Goal: Task Accomplishment & Management: Use online tool/utility

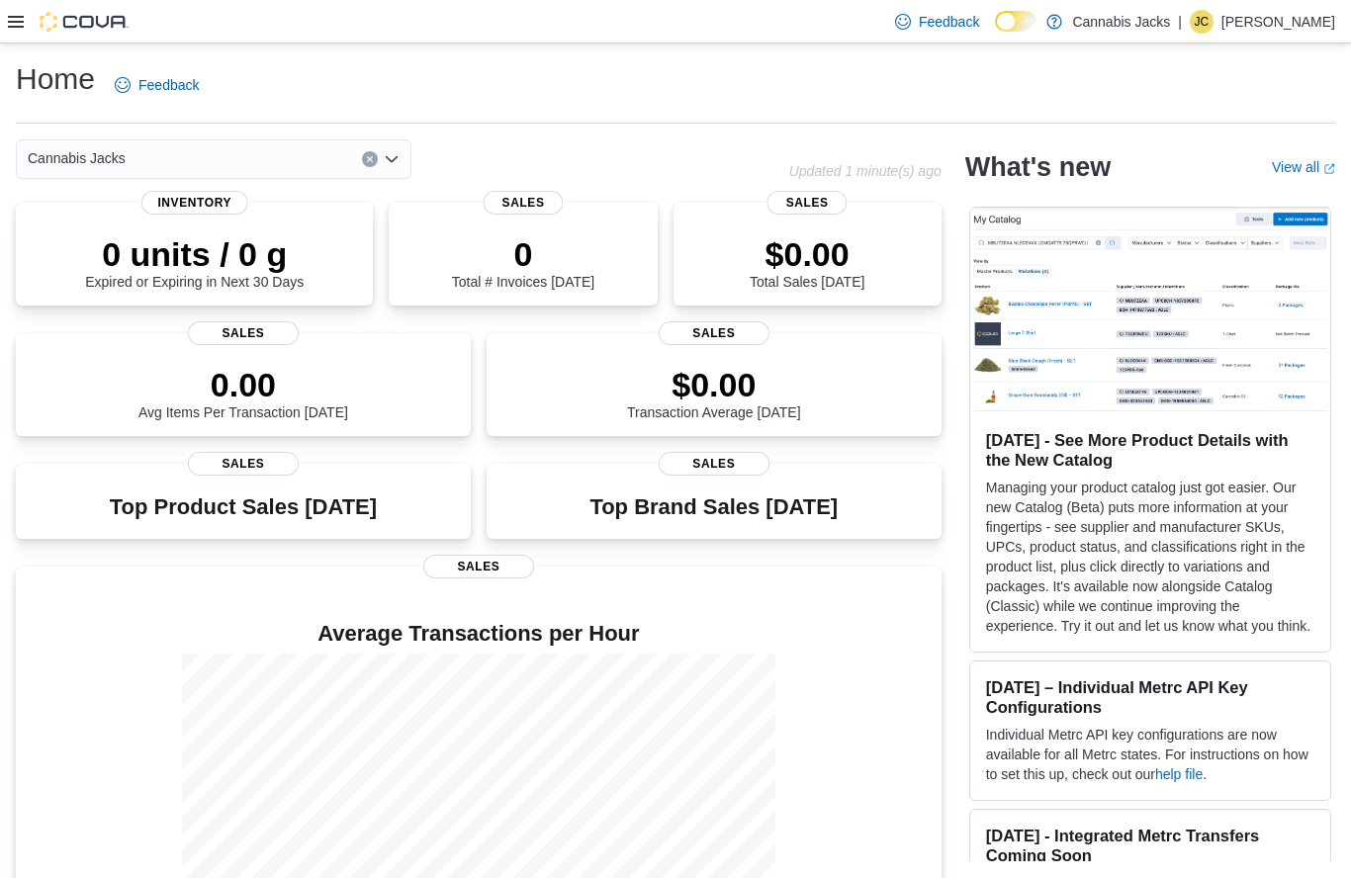
click at [21, 27] on icon at bounding box center [16, 22] width 16 height 12
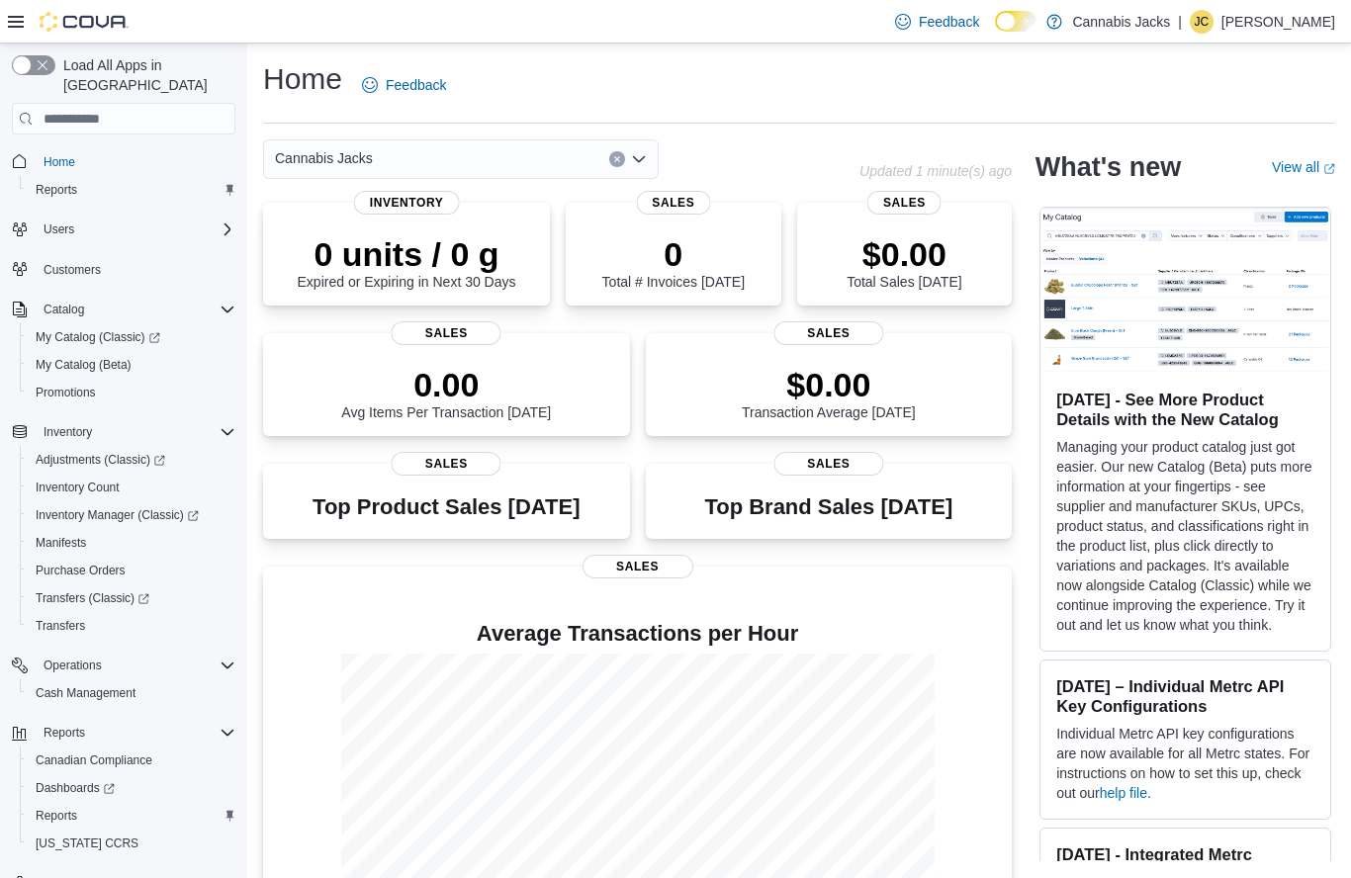
click at [28, 15] on div at bounding box center [68, 22] width 121 height 20
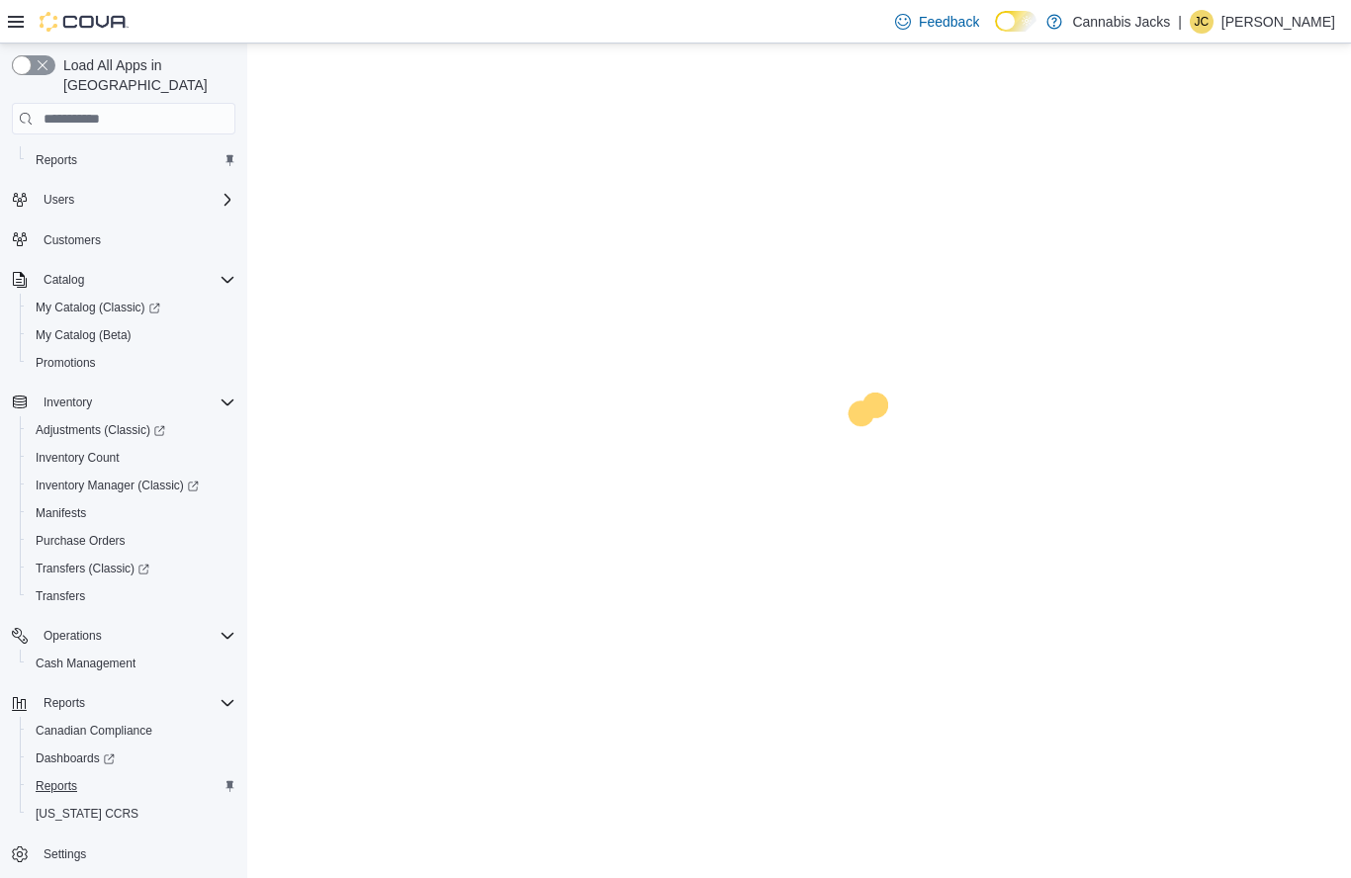
scroll to position [30, 0]
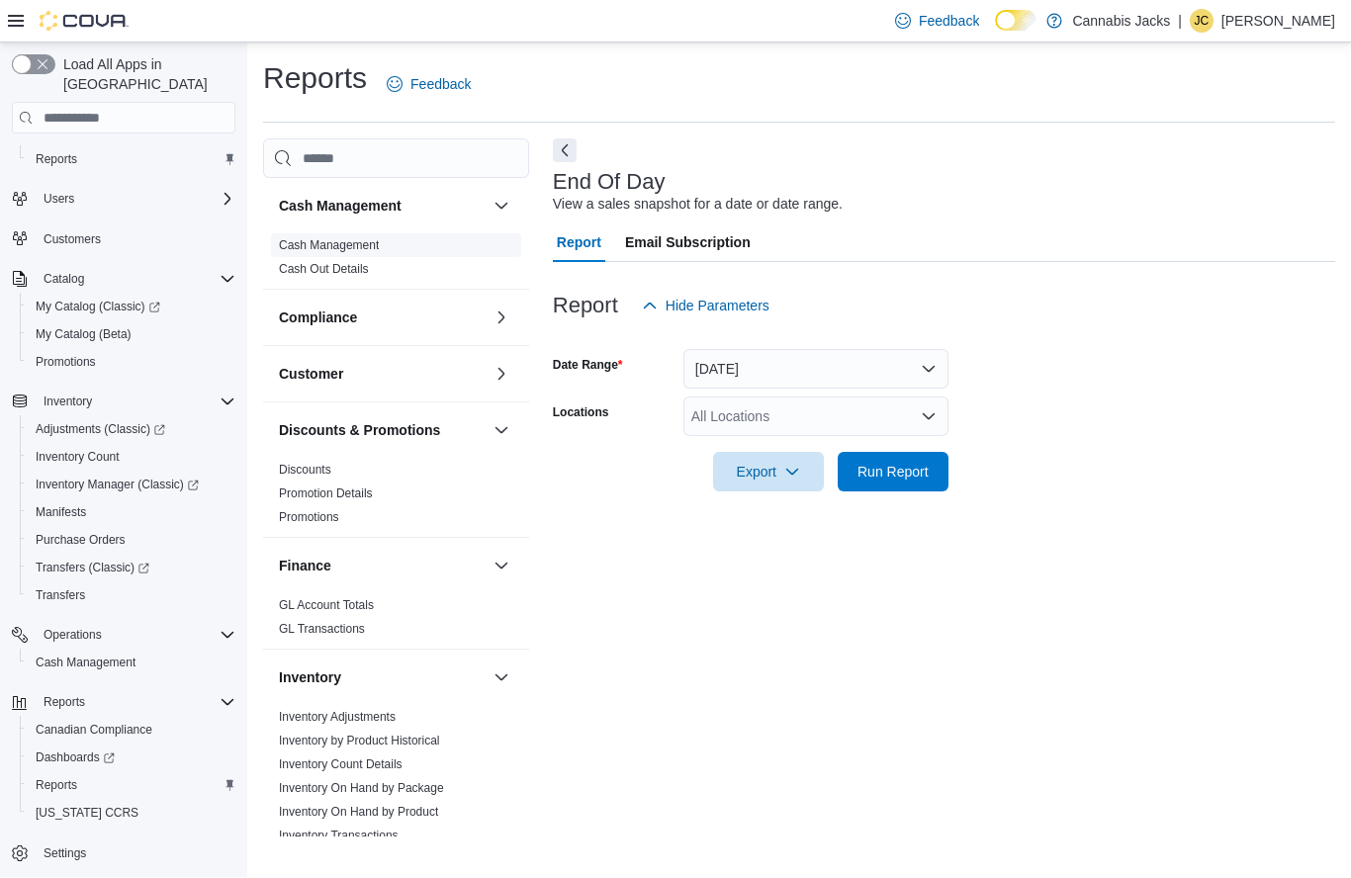
click at [367, 242] on link "Cash Management" at bounding box center [329, 246] width 100 height 14
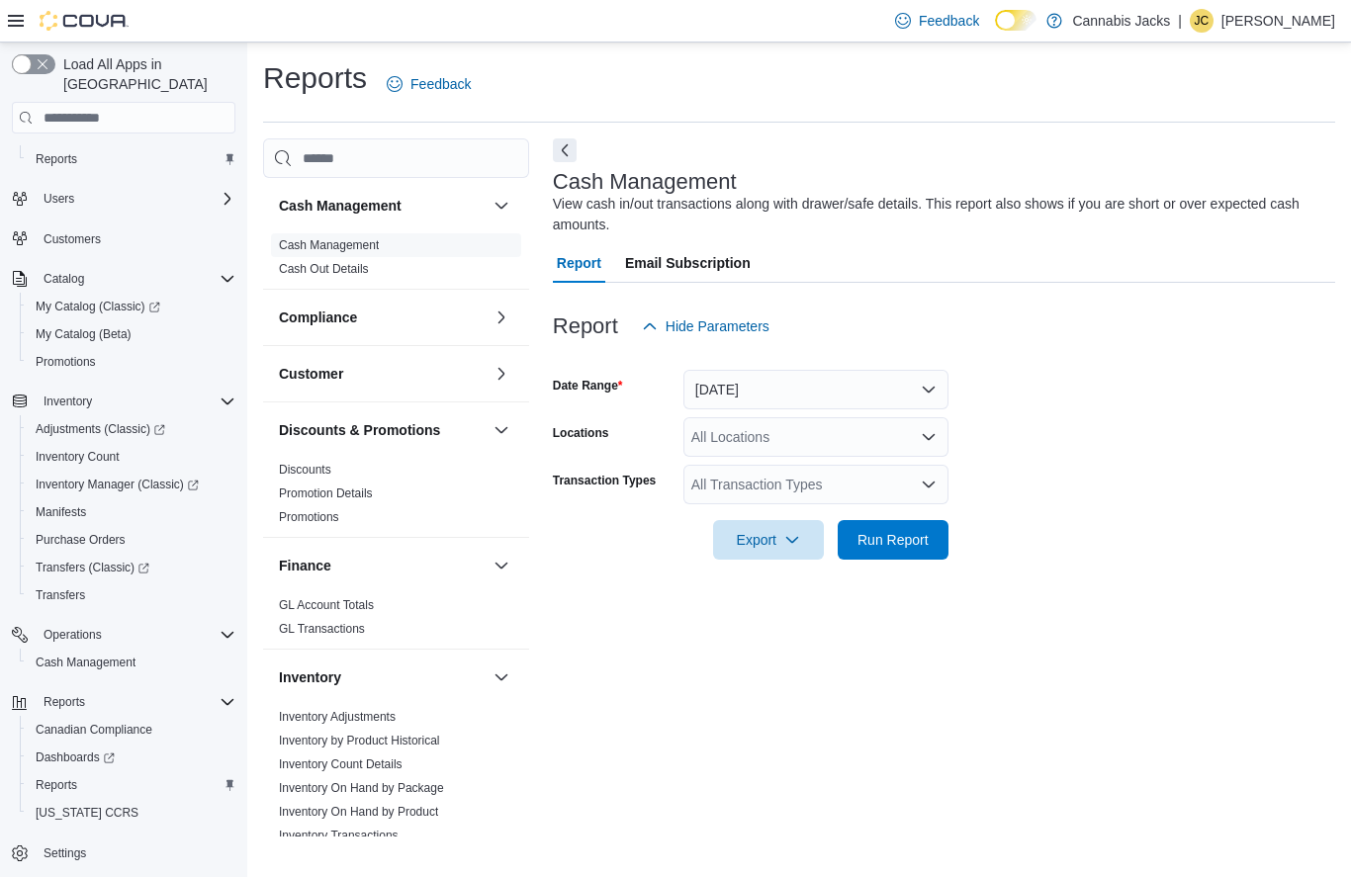
click at [777, 392] on button "[DATE]" at bounding box center [815, 391] width 265 height 40
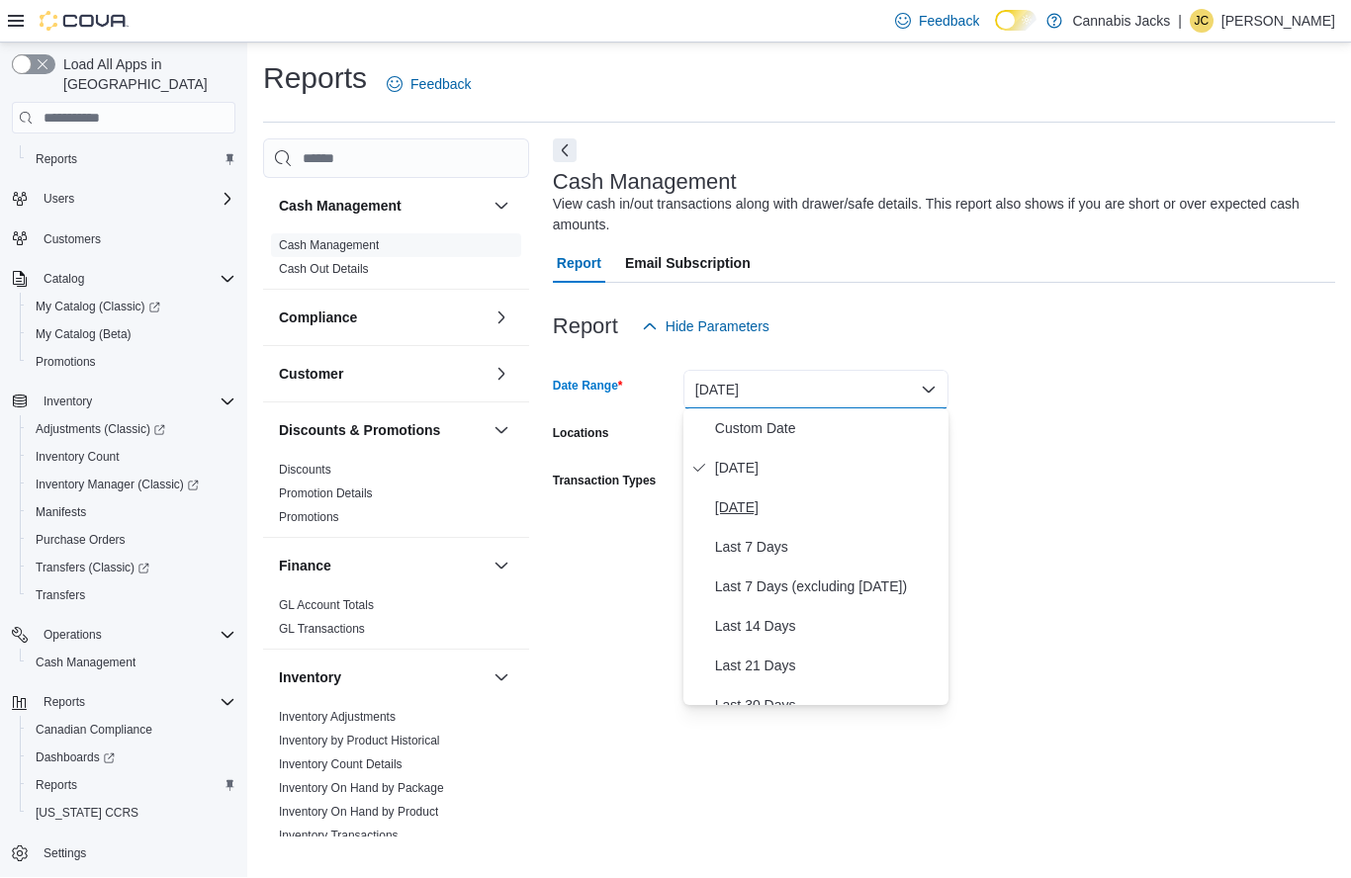
click at [769, 508] on span "[DATE]" at bounding box center [827, 508] width 225 height 24
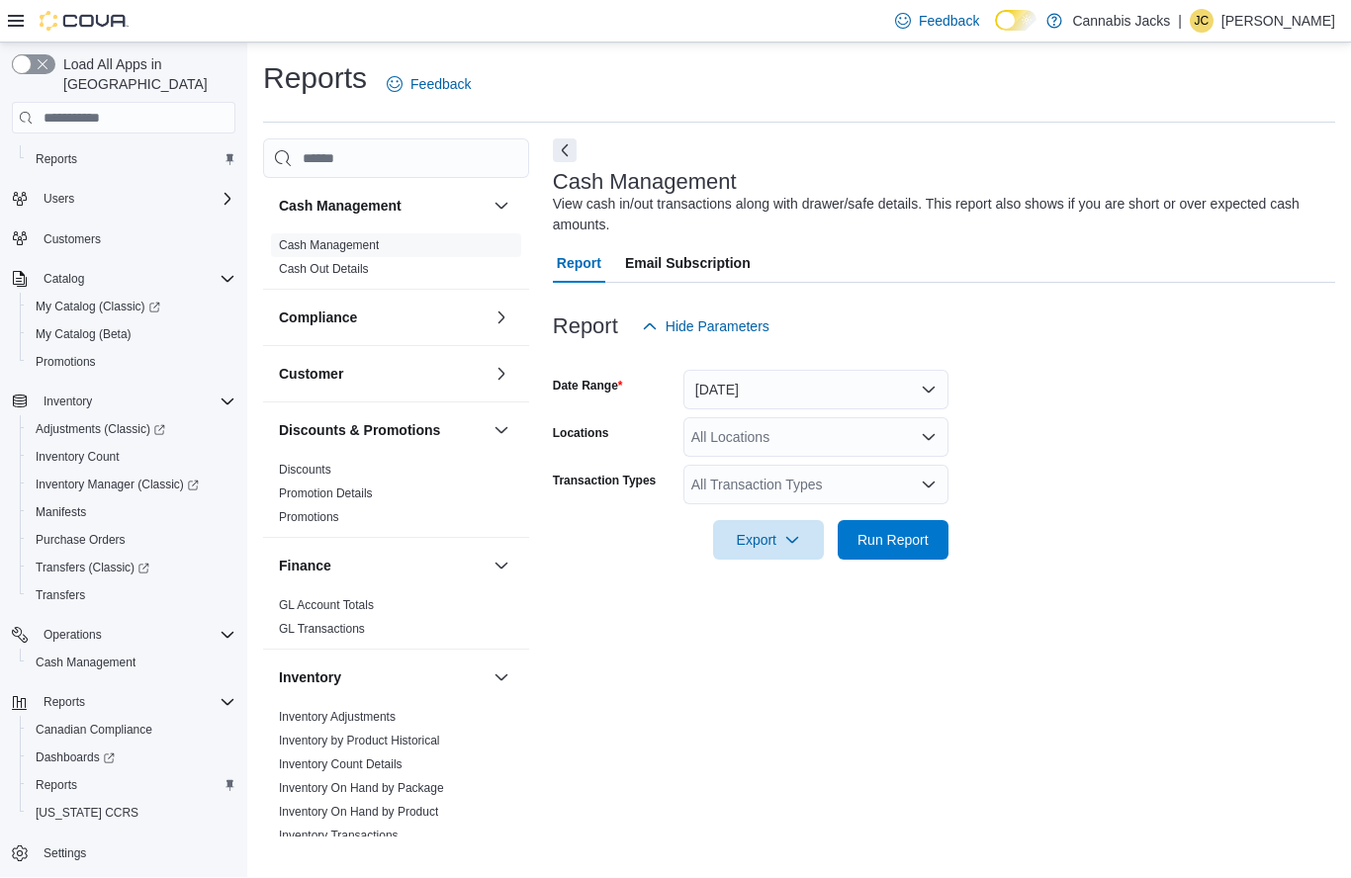
click at [826, 440] on div "All Locations" at bounding box center [815, 438] width 265 height 40
type input "*****"
click at [823, 500] on div "[GEOGRAPHIC_DATA]" at bounding box center [815, 499] width 241 height 20
click at [1110, 449] on form "Date Range [DATE] Locations [GEOGRAPHIC_DATA] Combo box. Selected. [GEOGRAPHIC_…" at bounding box center [944, 454] width 782 height 214
click at [874, 498] on div "All Transaction Types" at bounding box center [815, 486] width 265 height 40
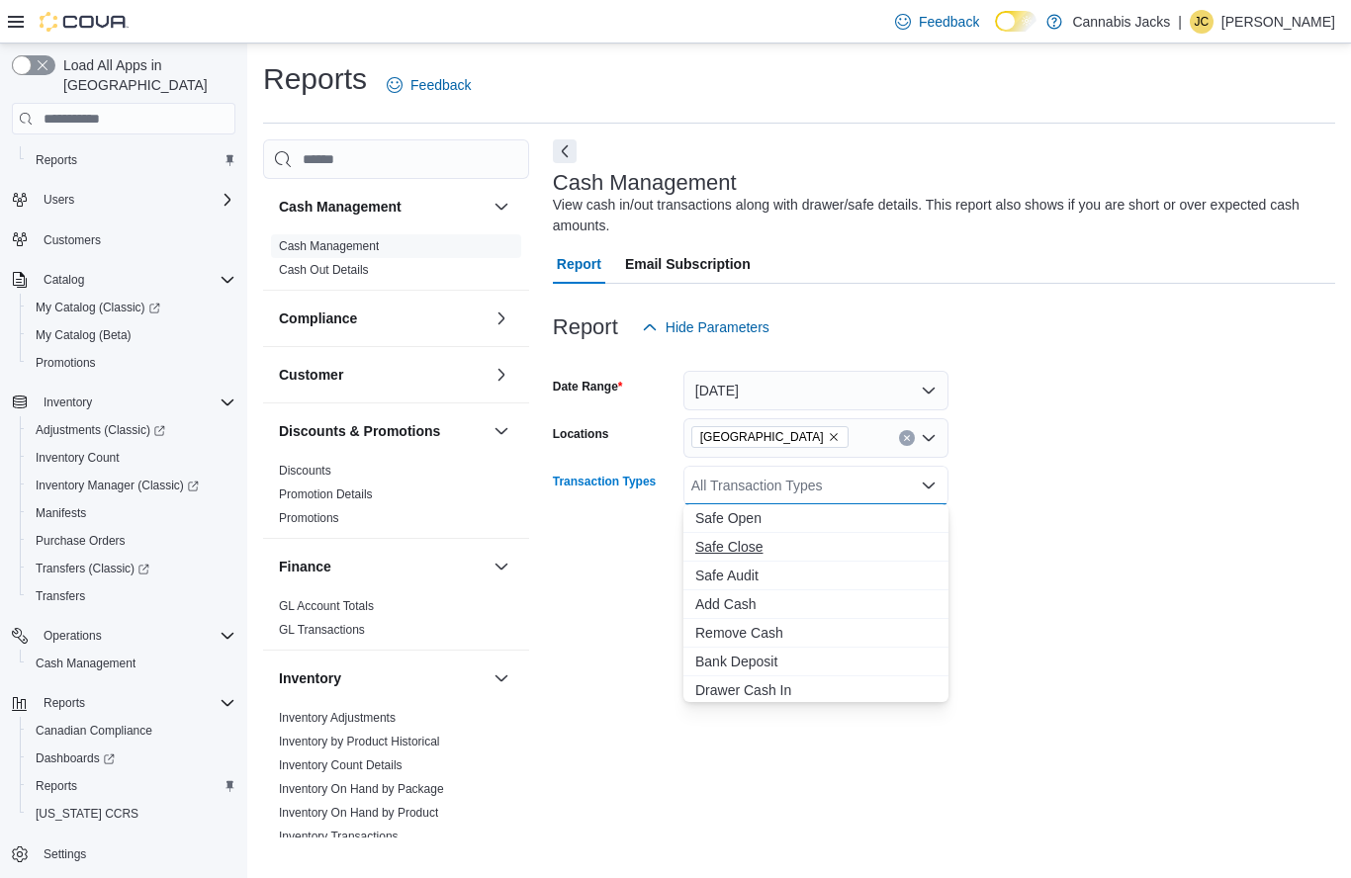
click at [795, 544] on span "Safe Close" at bounding box center [815, 547] width 241 height 20
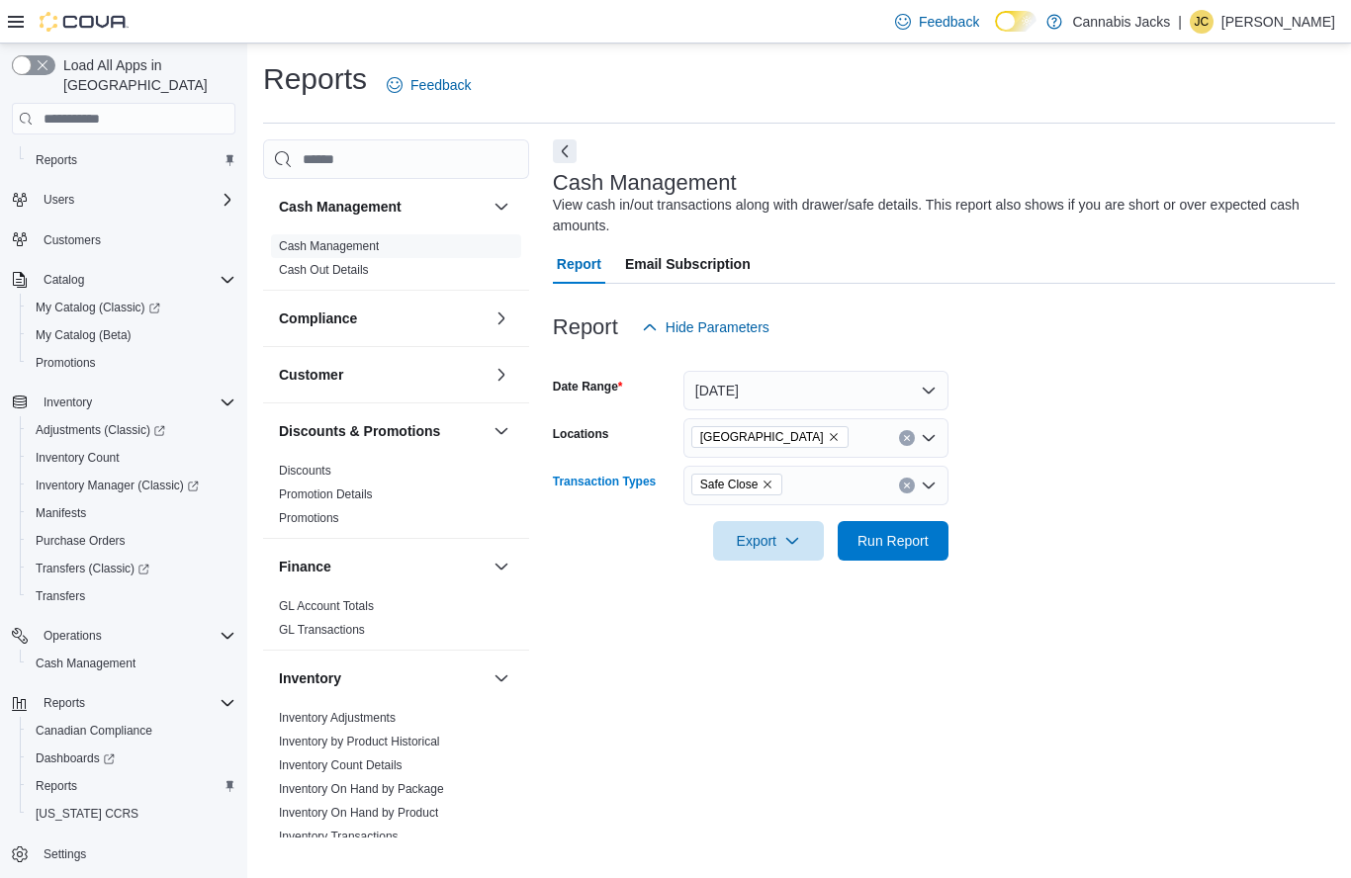
click at [1129, 487] on form "Date Range [DATE] Locations [GEOGRAPHIC_DATA] Transaction Types Safe Close Comb…" at bounding box center [944, 454] width 782 height 214
click at [937, 541] on button "Run Report" at bounding box center [892, 540] width 111 height 40
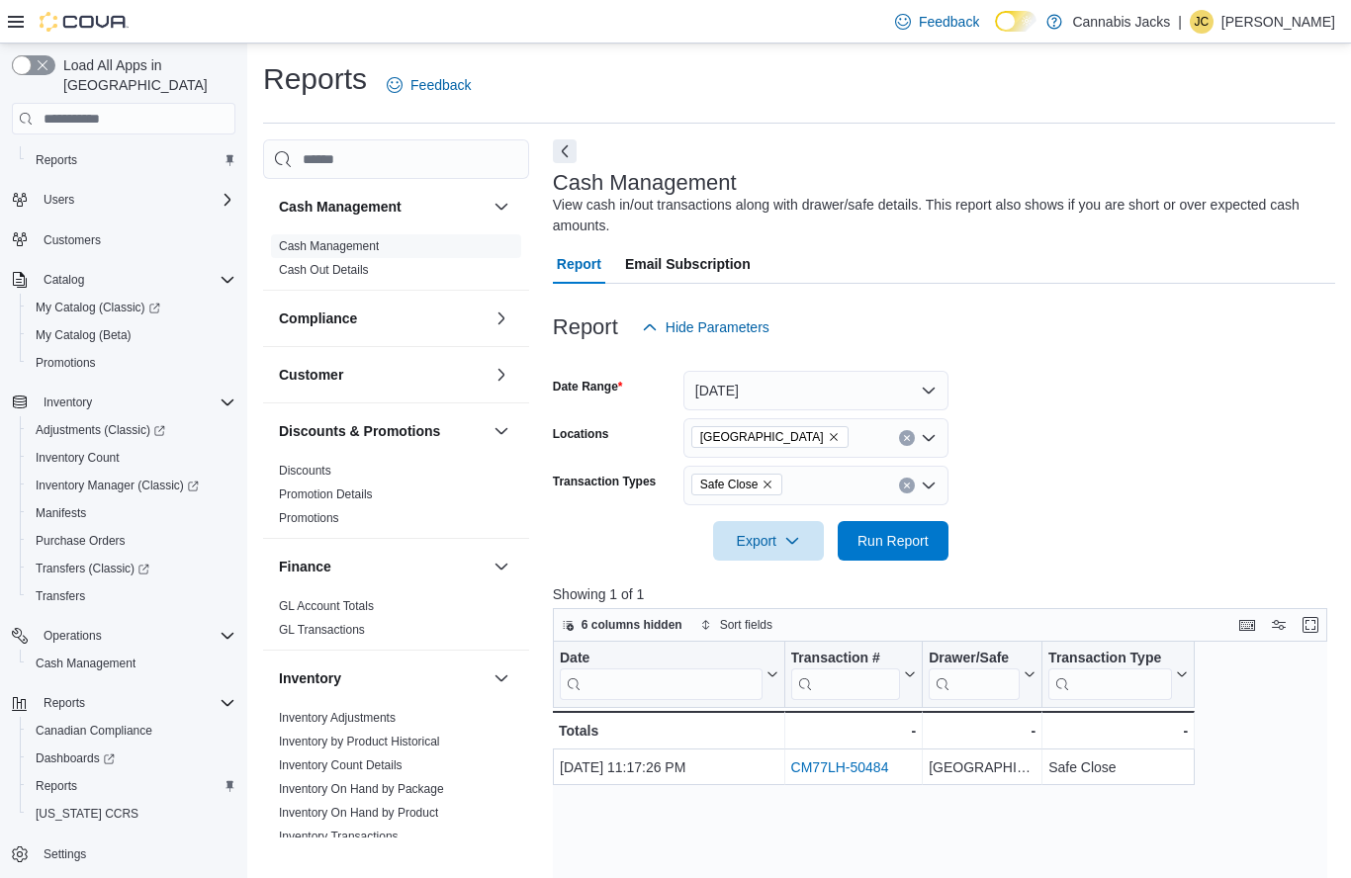
click at [824, 437] on div "[GEOGRAPHIC_DATA]" at bounding box center [815, 438] width 265 height 40
type input "****"
click at [828, 471] on div "Callander" at bounding box center [815, 471] width 241 height 20
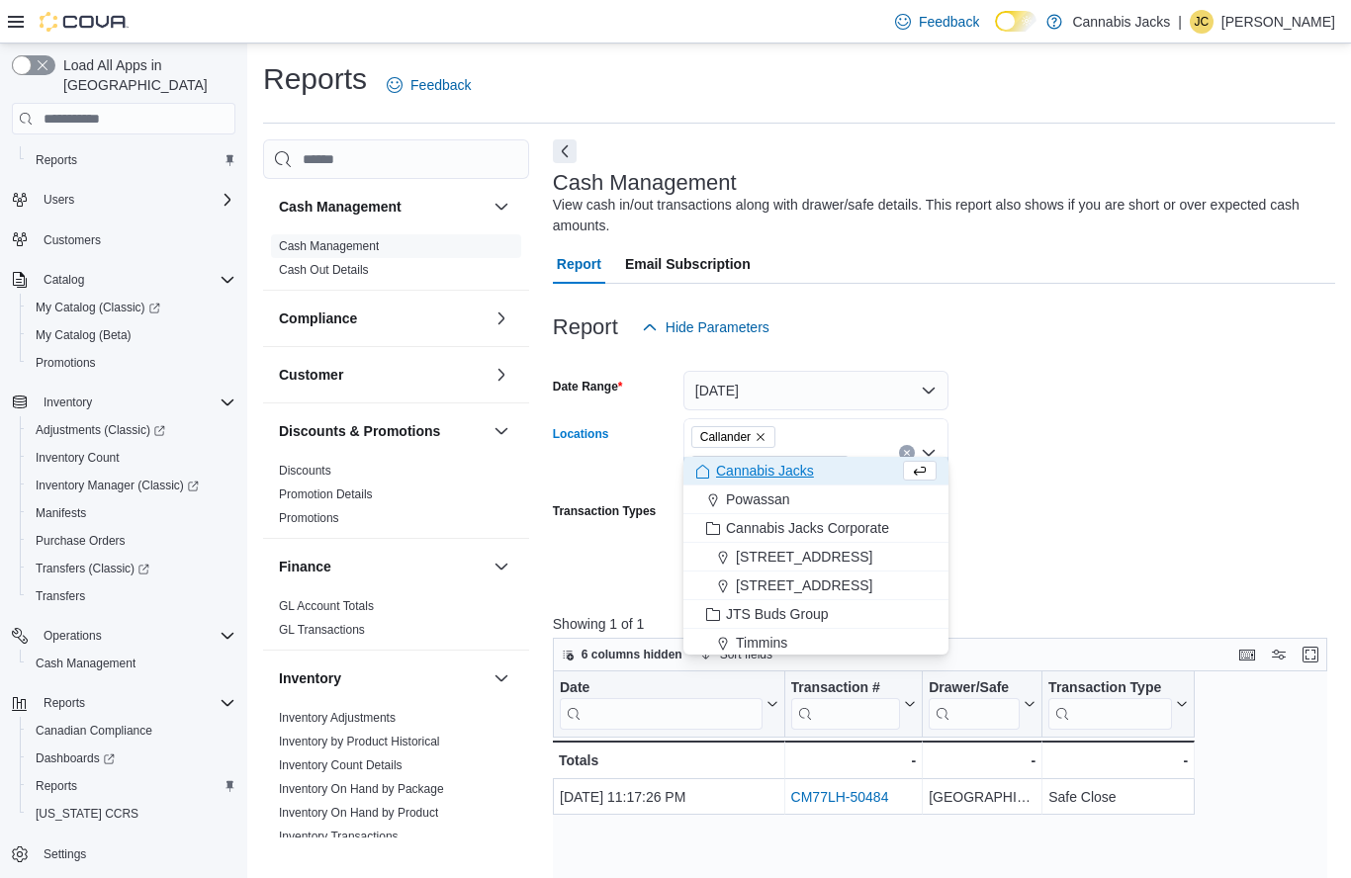
click at [1084, 469] on form "Date Range [DATE] Locations Callander [GEOGRAPHIC_DATA] Combo box. Selected. Ca…" at bounding box center [944, 468] width 782 height 243
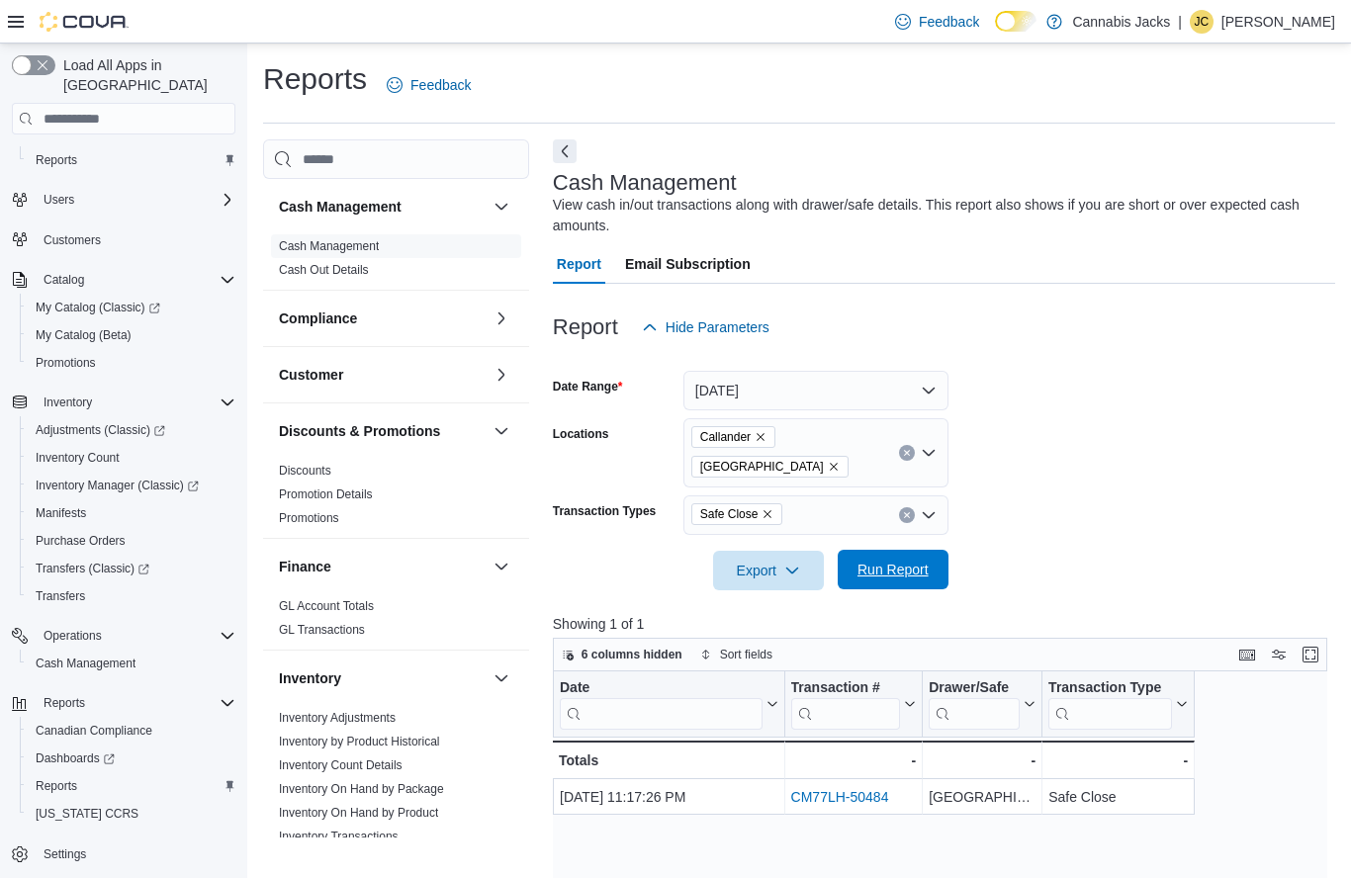
click at [935, 550] on span "Run Report" at bounding box center [892, 570] width 87 height 40
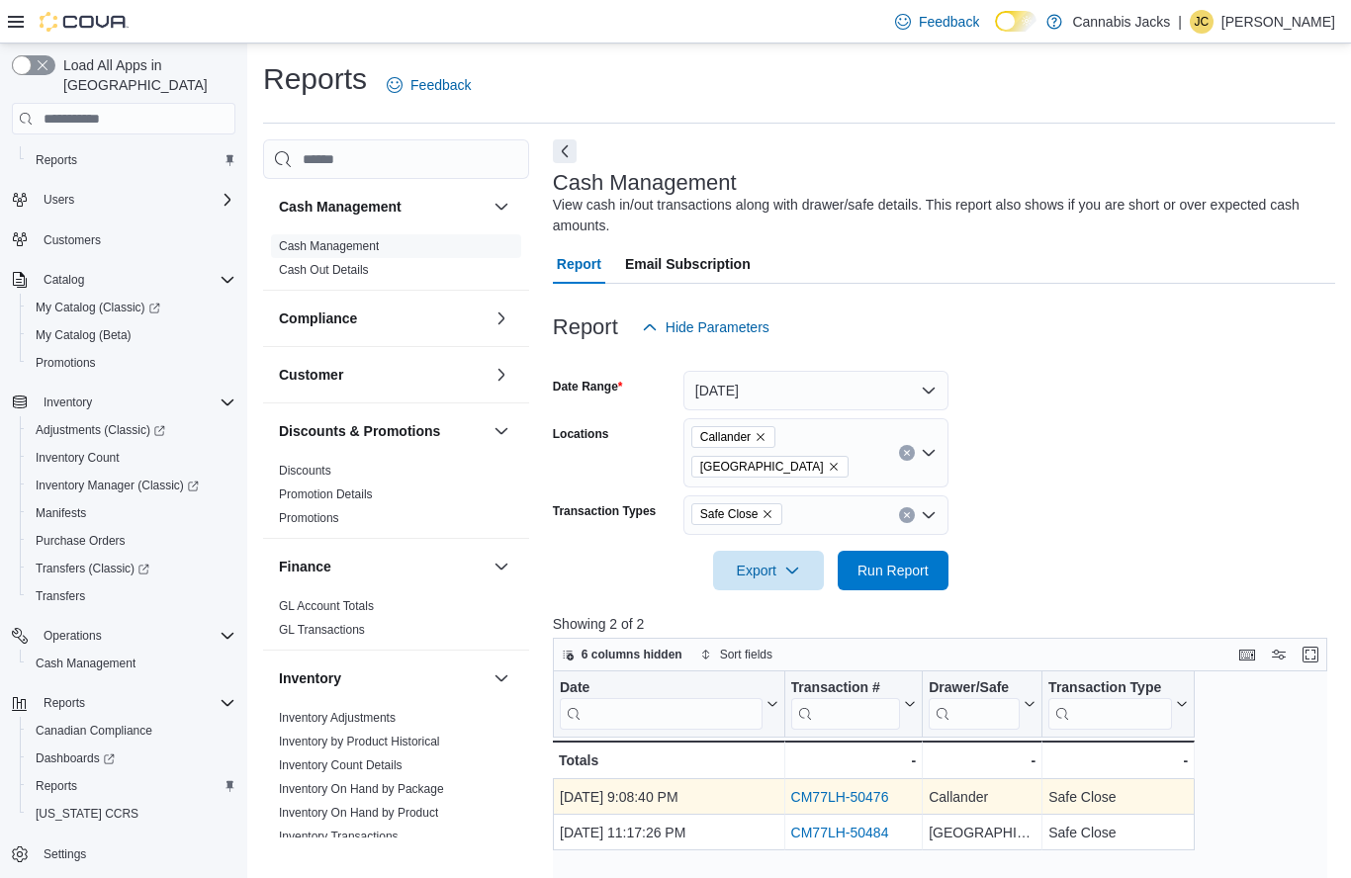
click at [874, 790] on link "CM77LH-50476" at bounding box center [839, 798] width 98 height 16
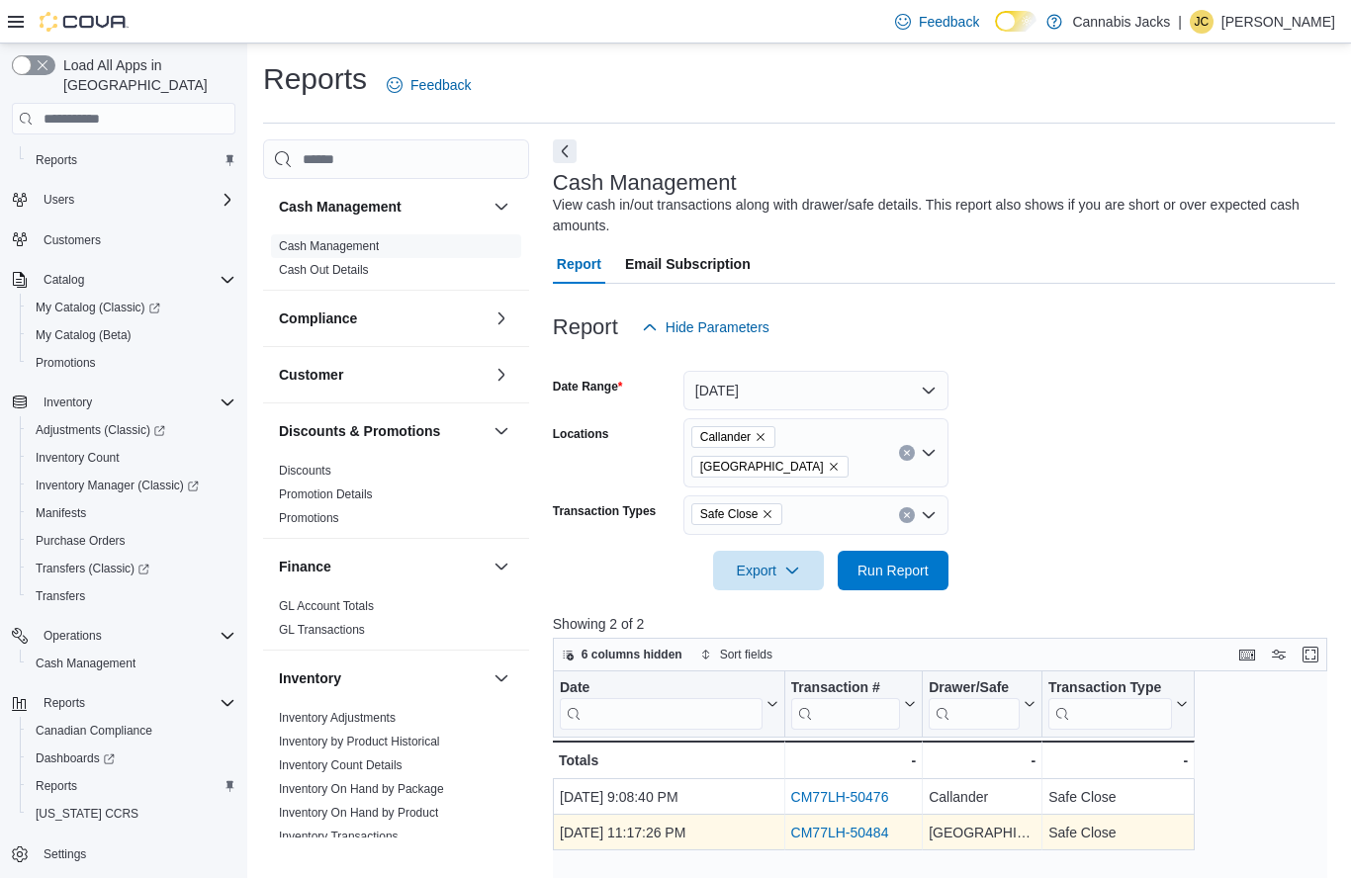
click at [876, 826] on link "CM77LH-50484" at bounding box center [839, 834] width 98 height 16
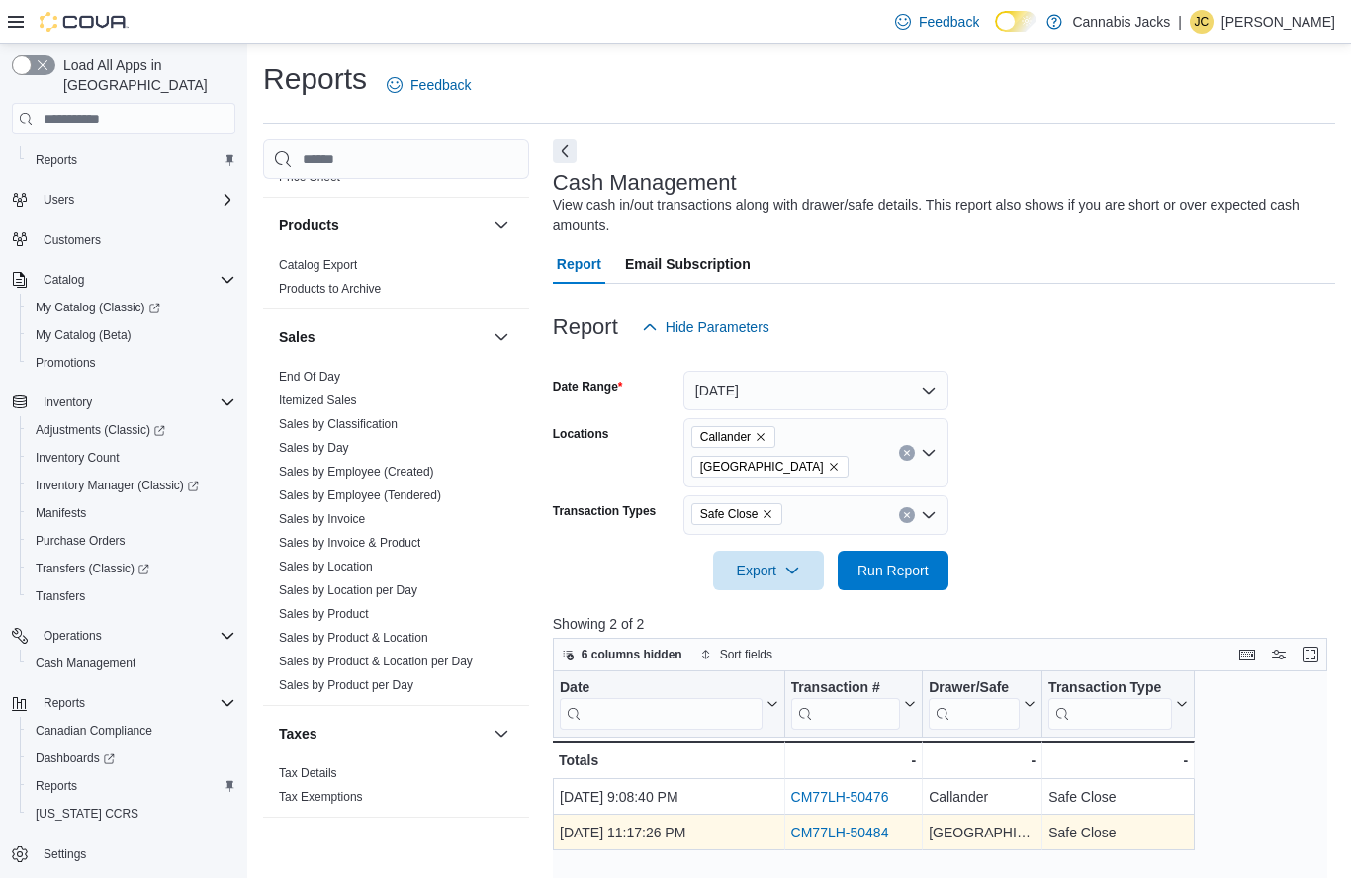
scroll to position [1090, 0]
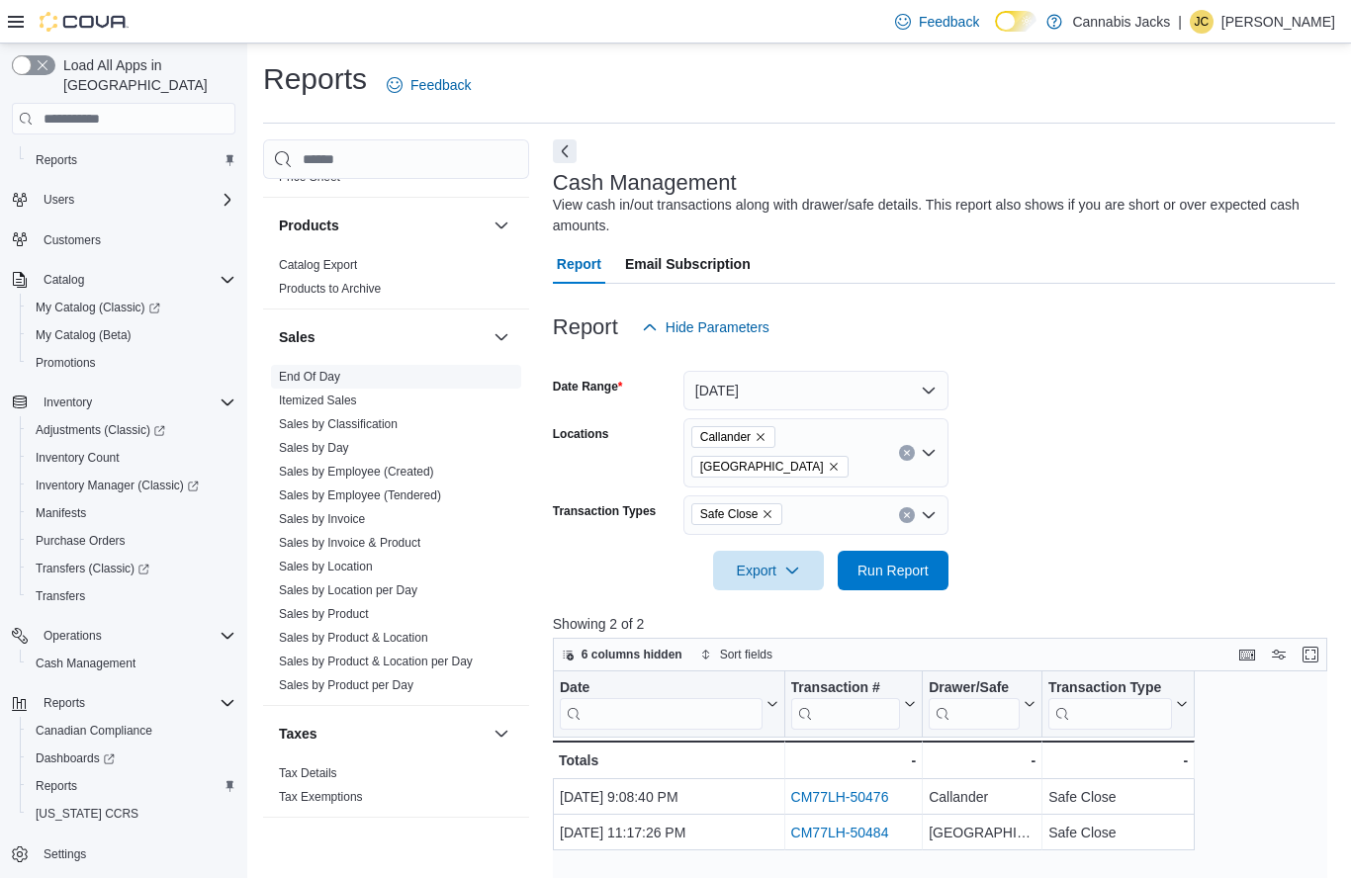
click at [328, 380] on link "End Of Day" at bounding box center [309, 377] width 61 height 14
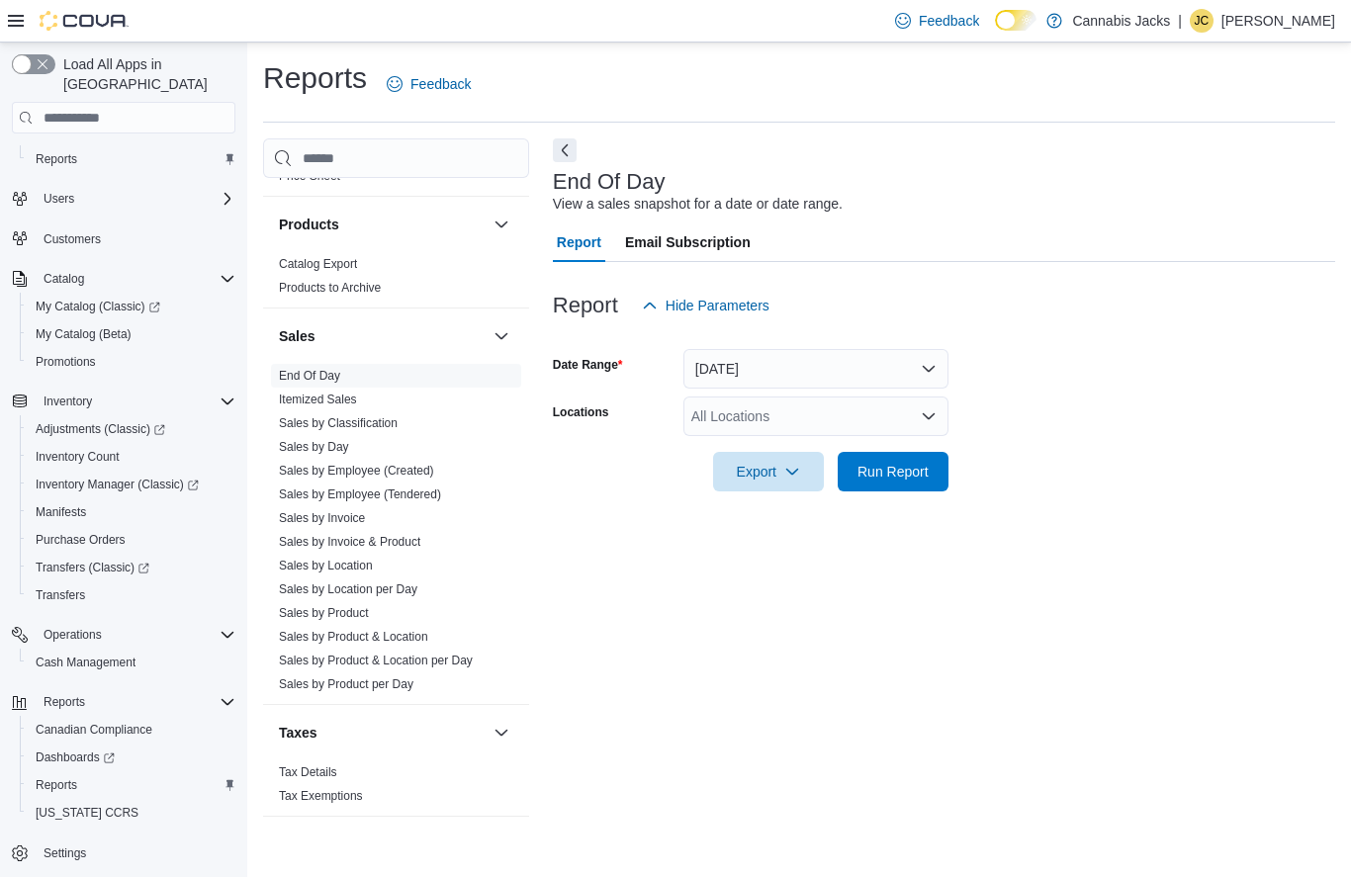
click at [811, 366] on button "[DATE]" at bounding box center [815, 370] width 265 height 40
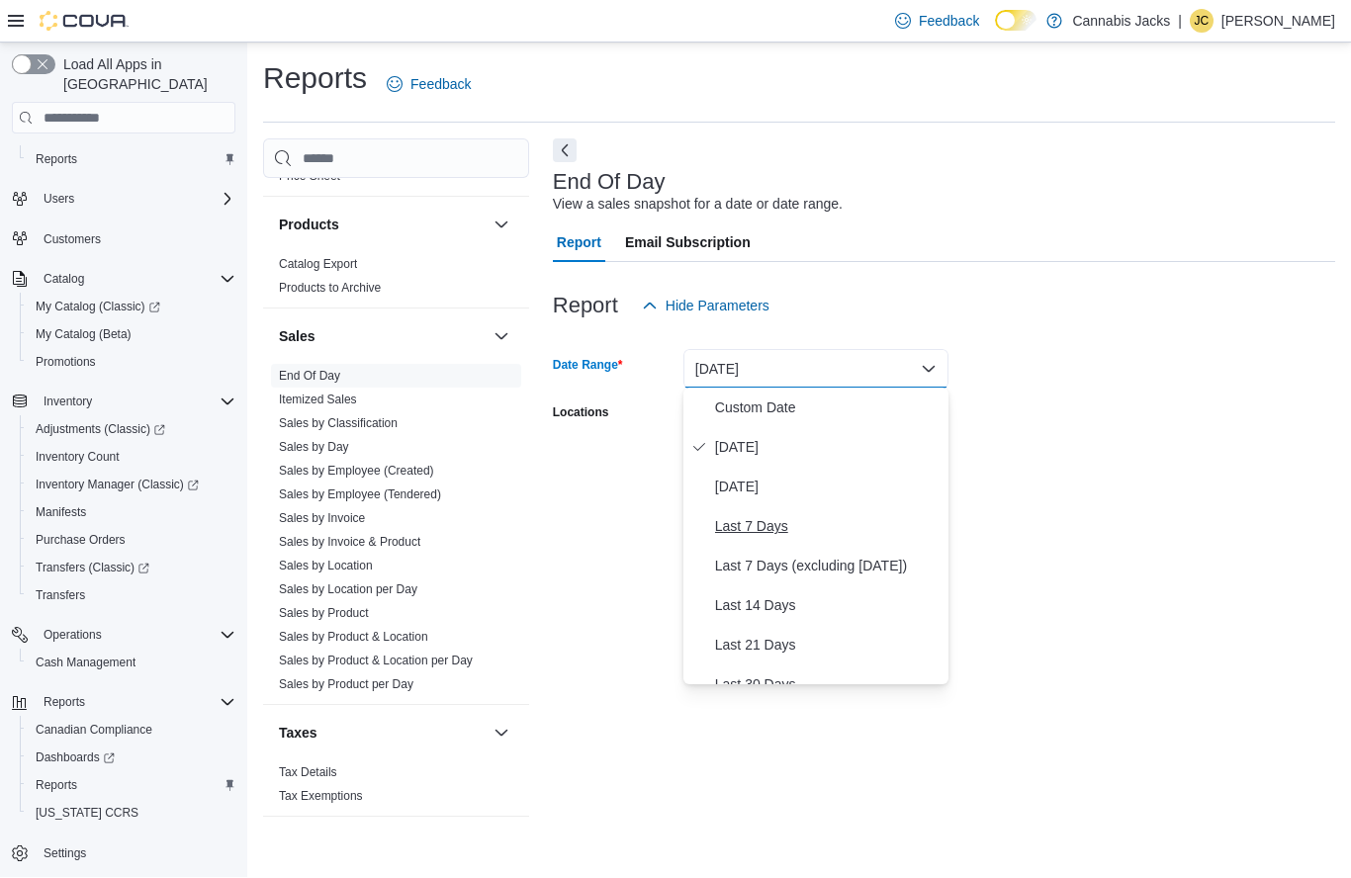
click at [790, 513] on button "Last 7 Days" at bounding box center [815, 527] width 265 height 40
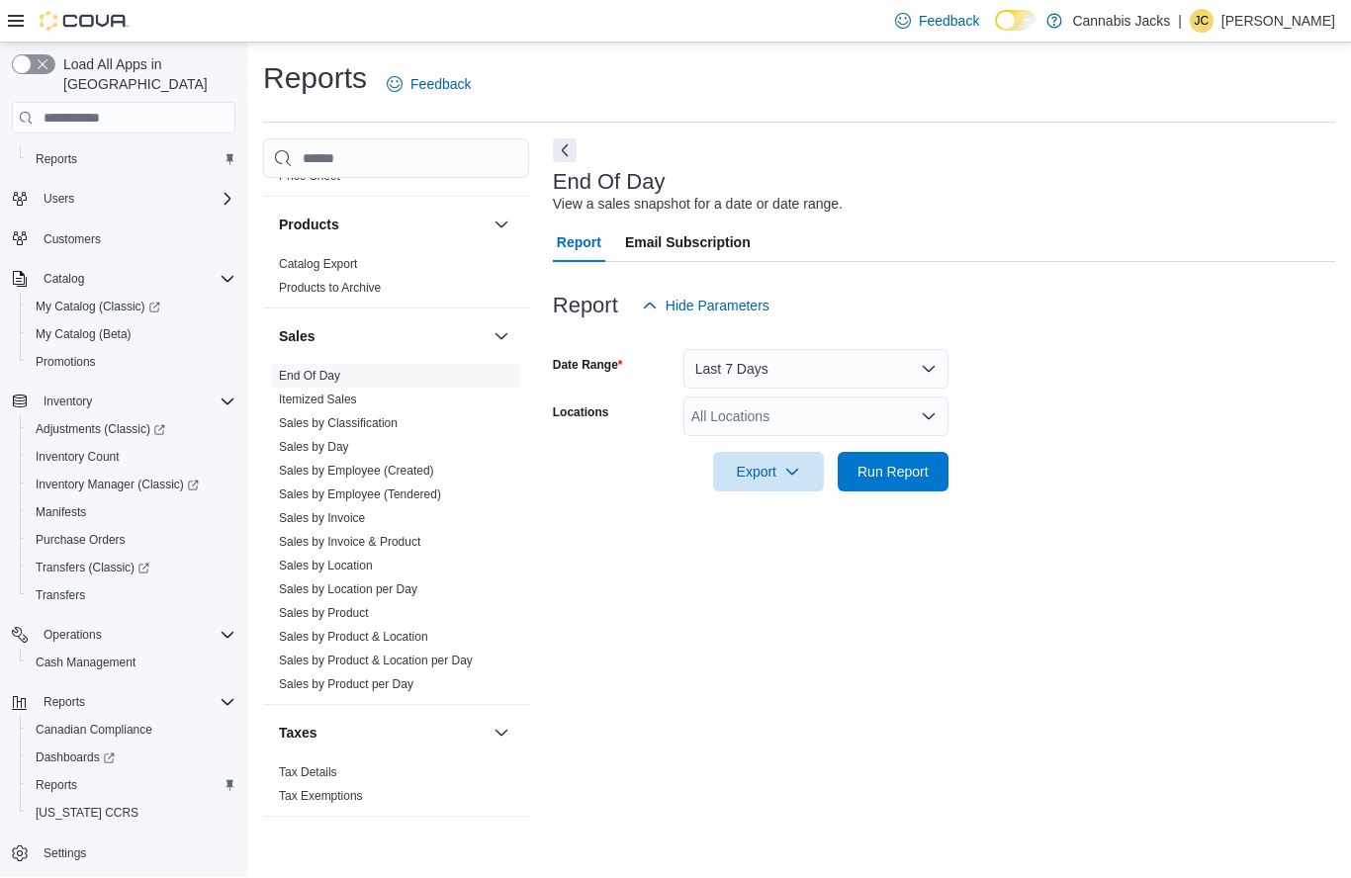
click at [830, 380] on button "Last 7 Days" at bounding box center [815, 370] width 265 height 40
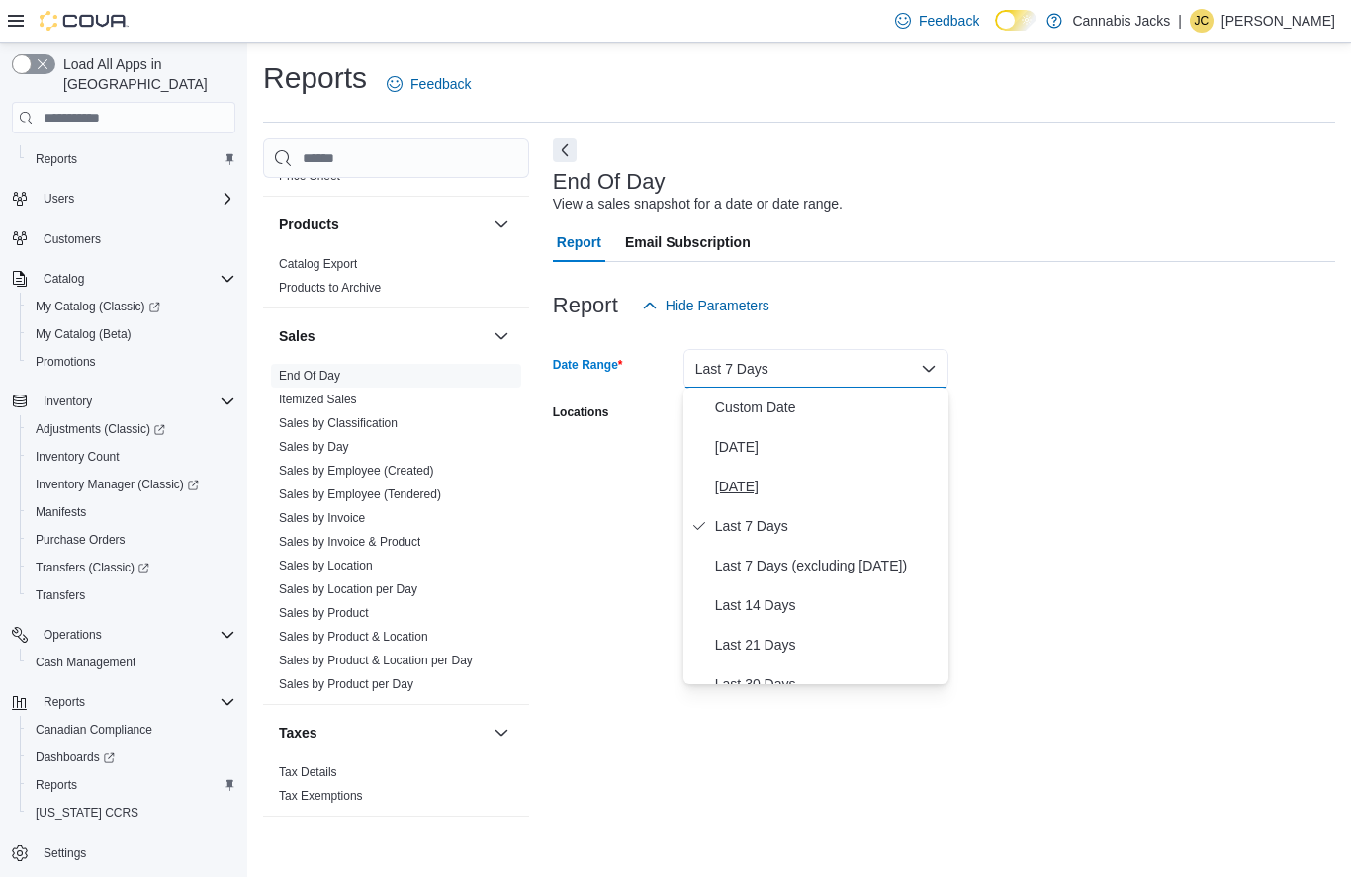
click at [765, 497] on span "[DATE]" at bounding box center [827, 488] width 225 height 24
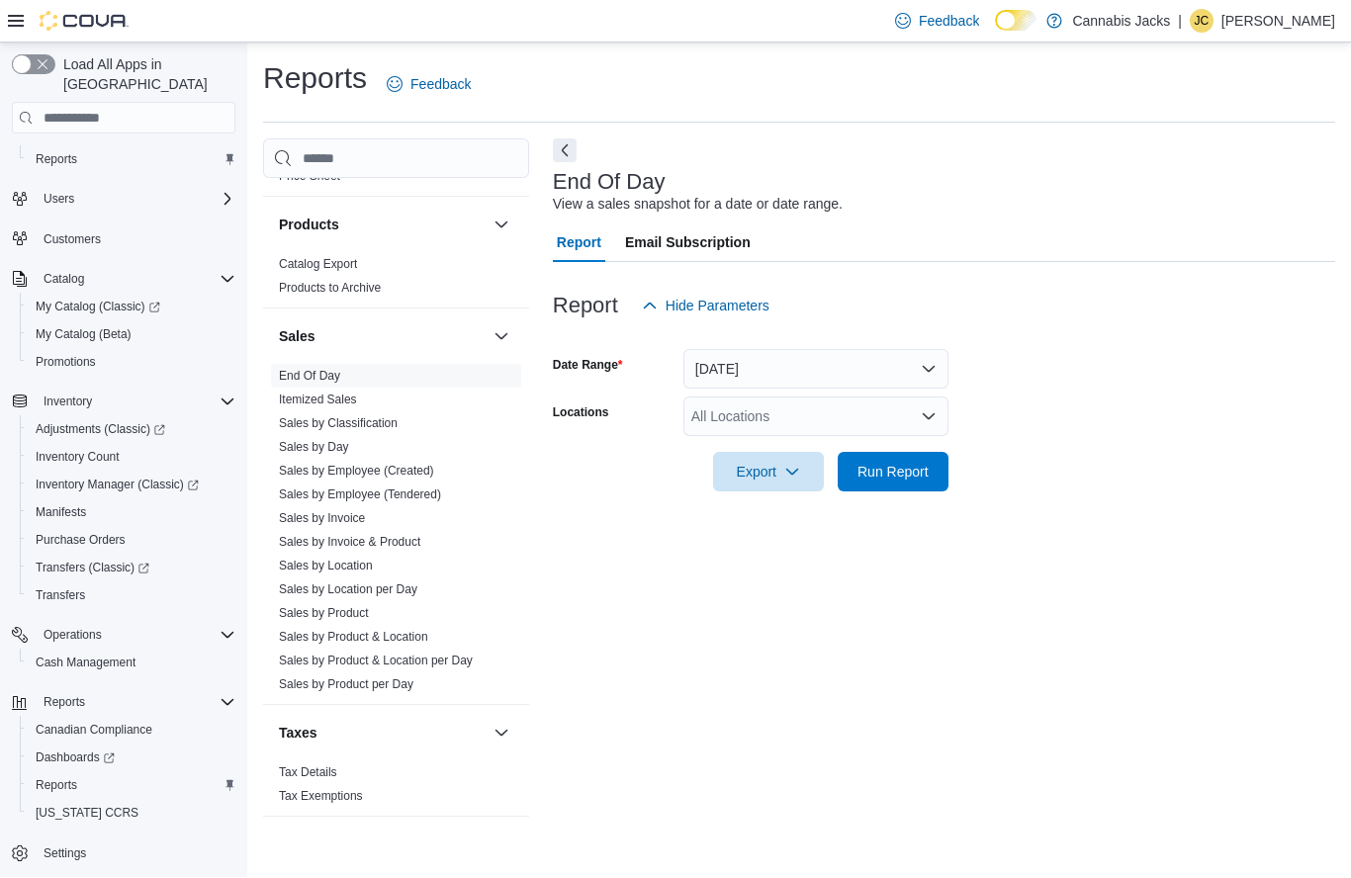
click at [838, 417] on div "All Locations" at bounding box center [815, 417] width 265 height 40
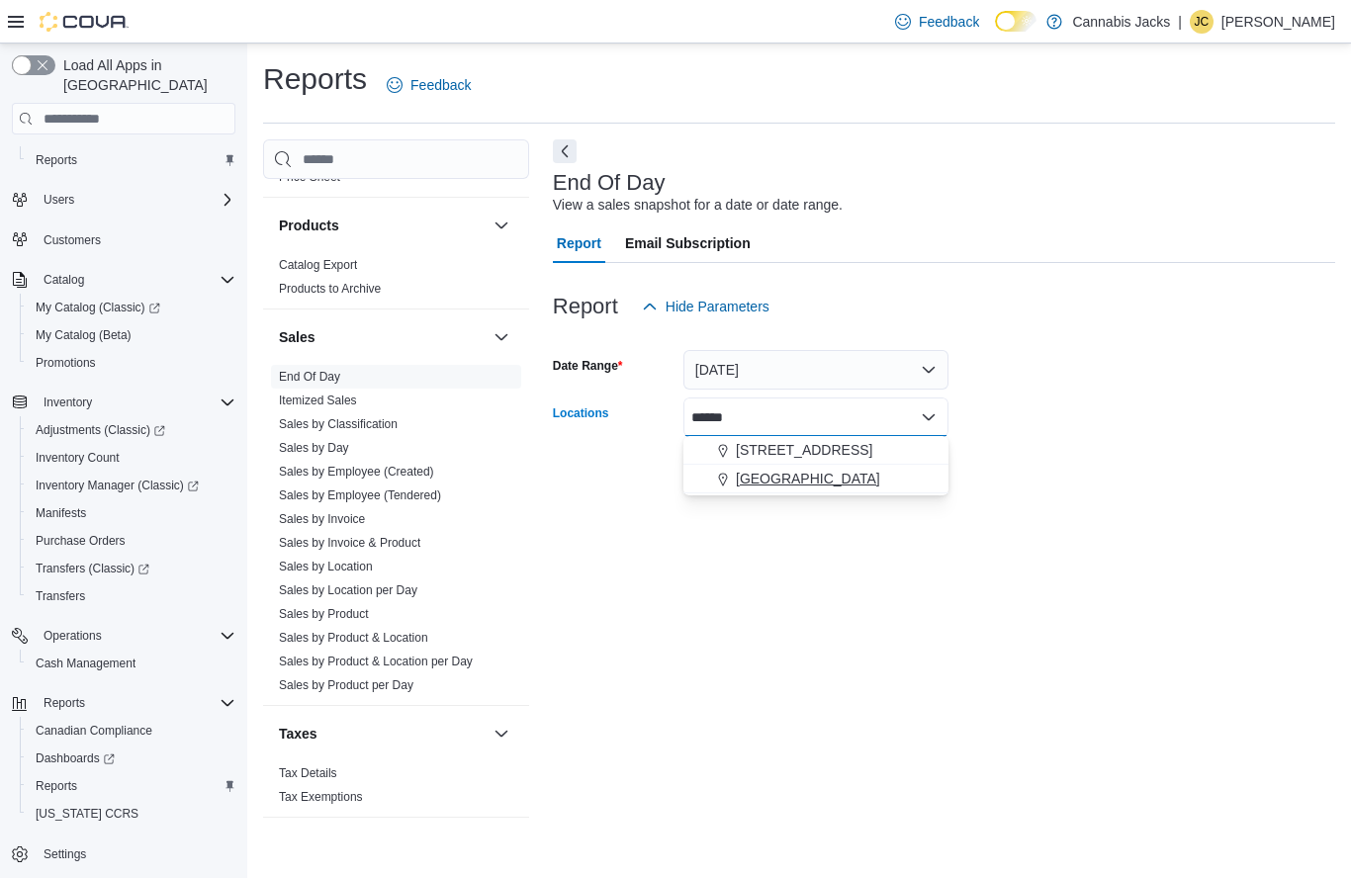
type input "*****"
click at [852, 475] on div "[GEOGRAPHIC_DATA]" at bounding box center [815, 479] width 241 height 20
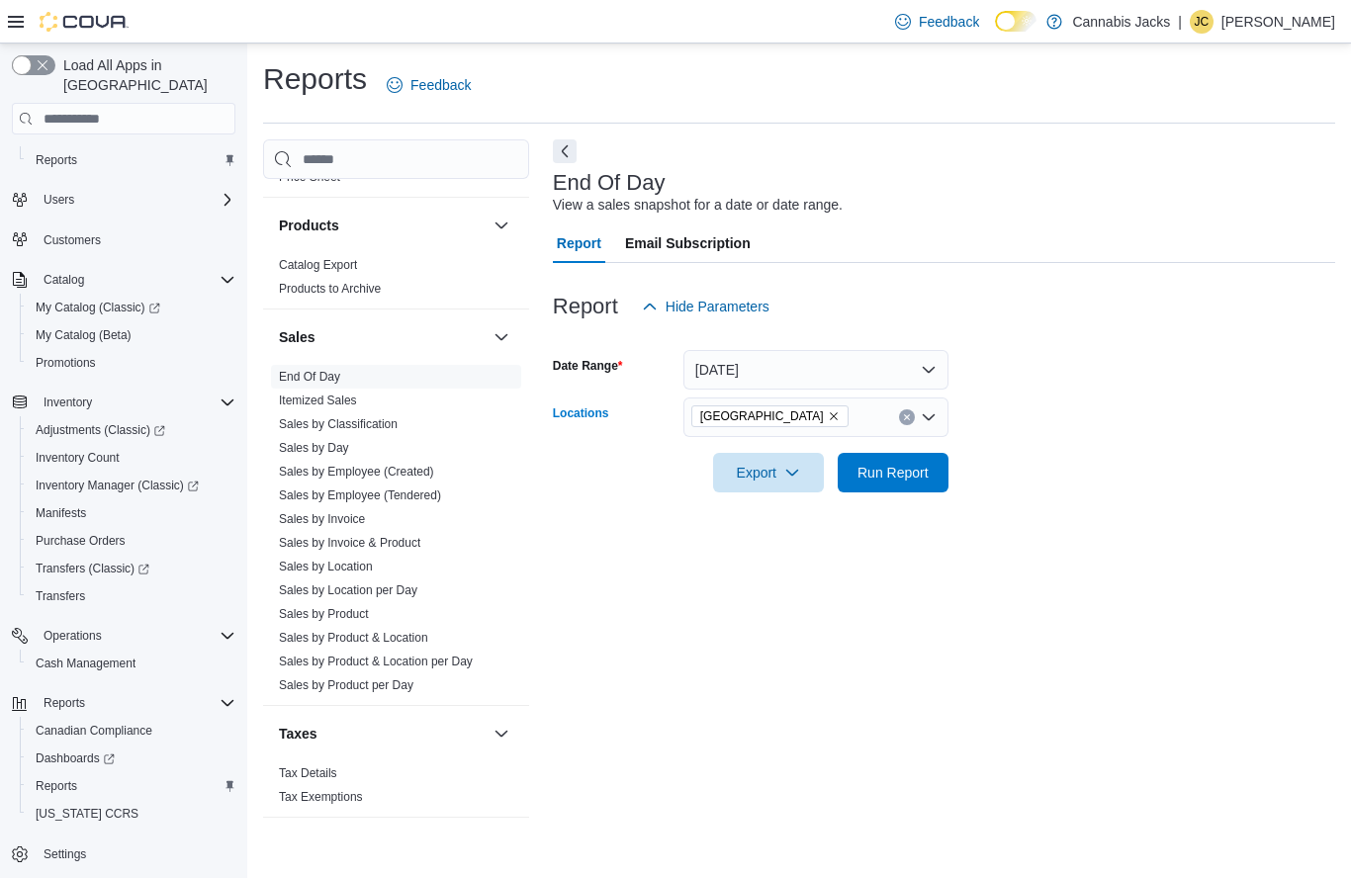
click at [1133, 422] on form "Date Range [DATE] Locations [GEOGRAPHIC_DATA] Combo box. Selected. [GEOGRAPHIC_…" at bounding box center [944, 409] width 782 height 166
click at [929, 474] on span "Run Report" at bounding box center [892, 472] width 87 height 40
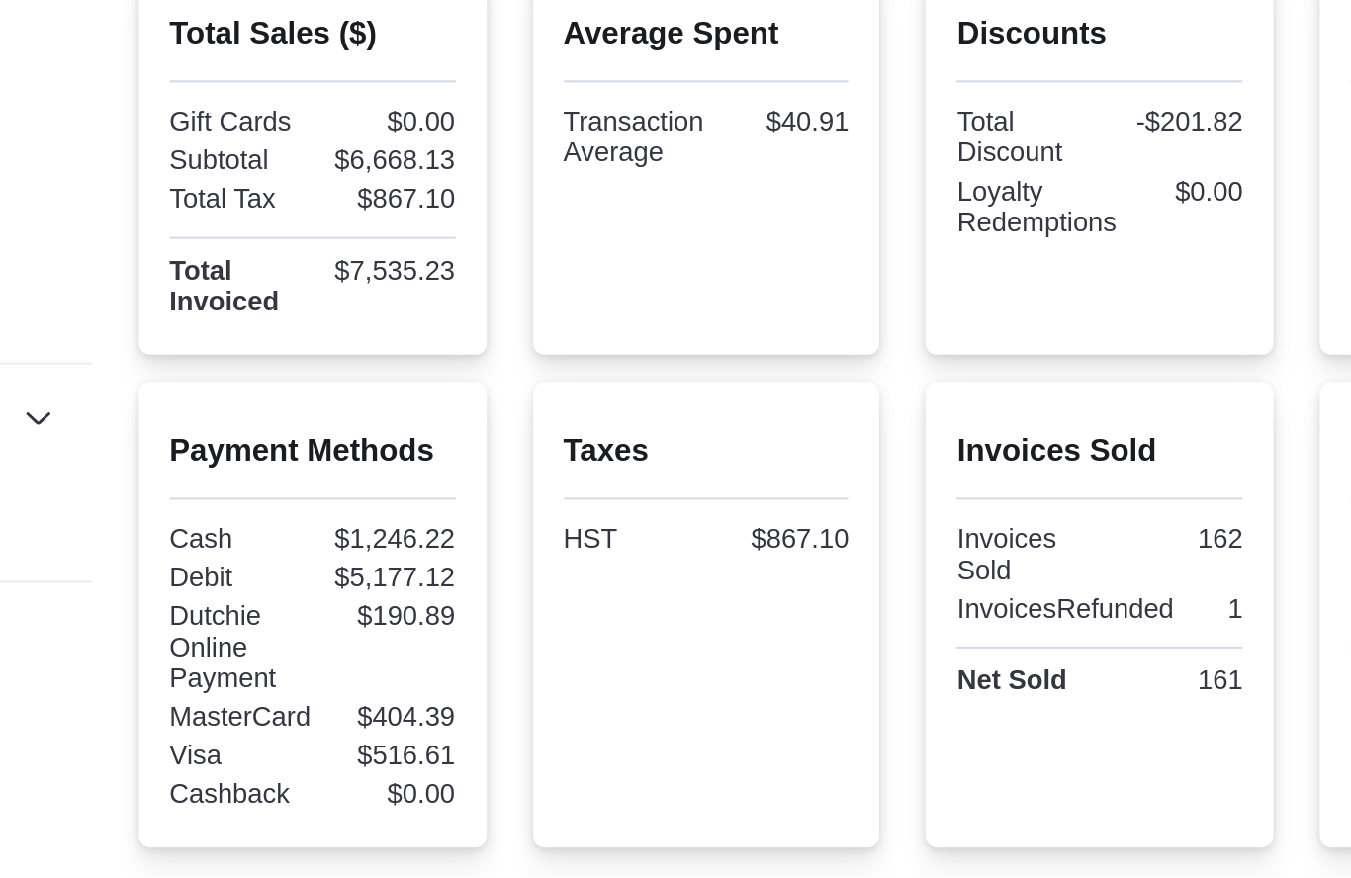
scroll to position [105, 0]
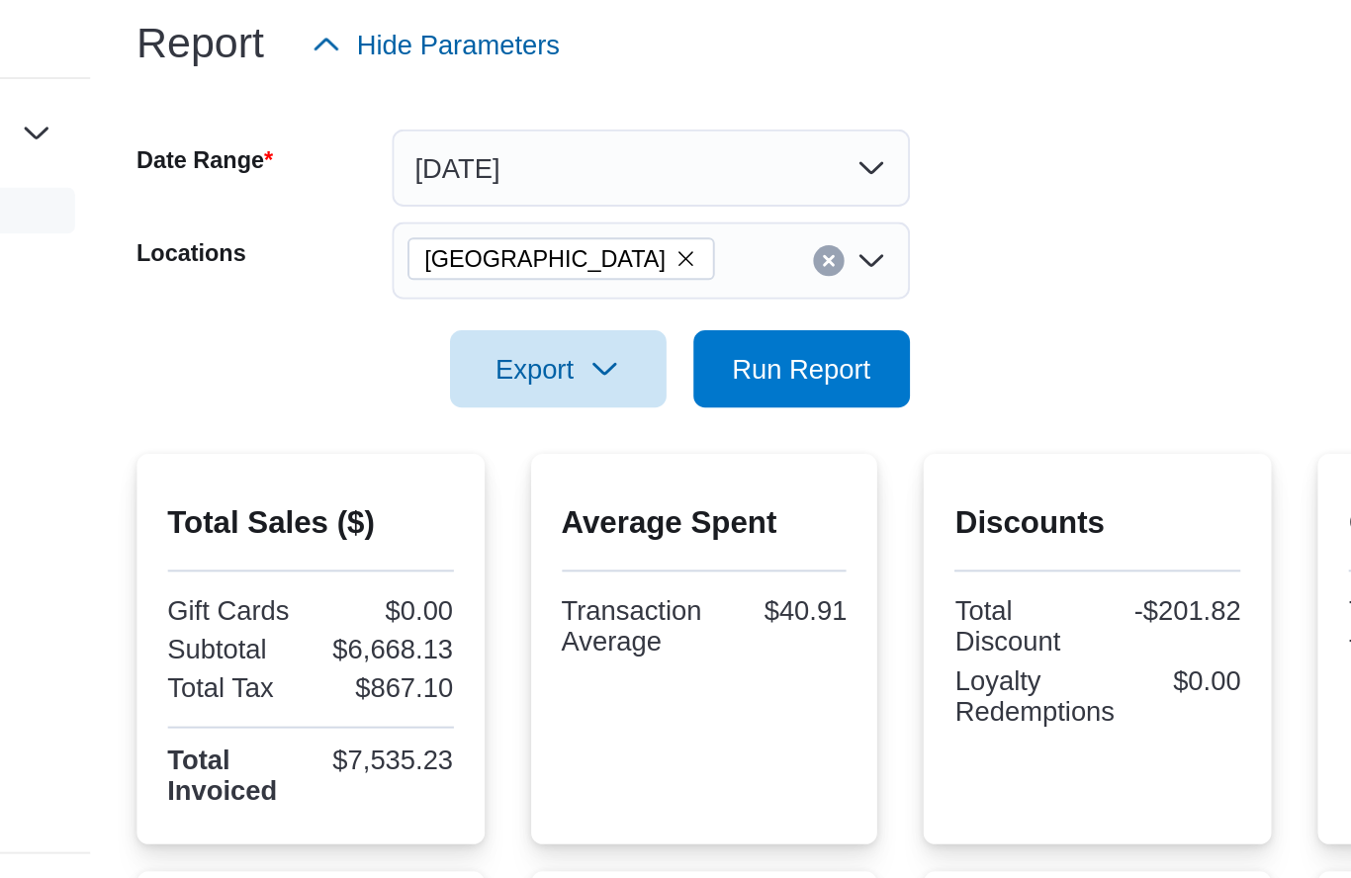
click at [828, 306] on icon "Remove North Bay from selection in this group" at bounding box center [834, 312] width 12 height 12
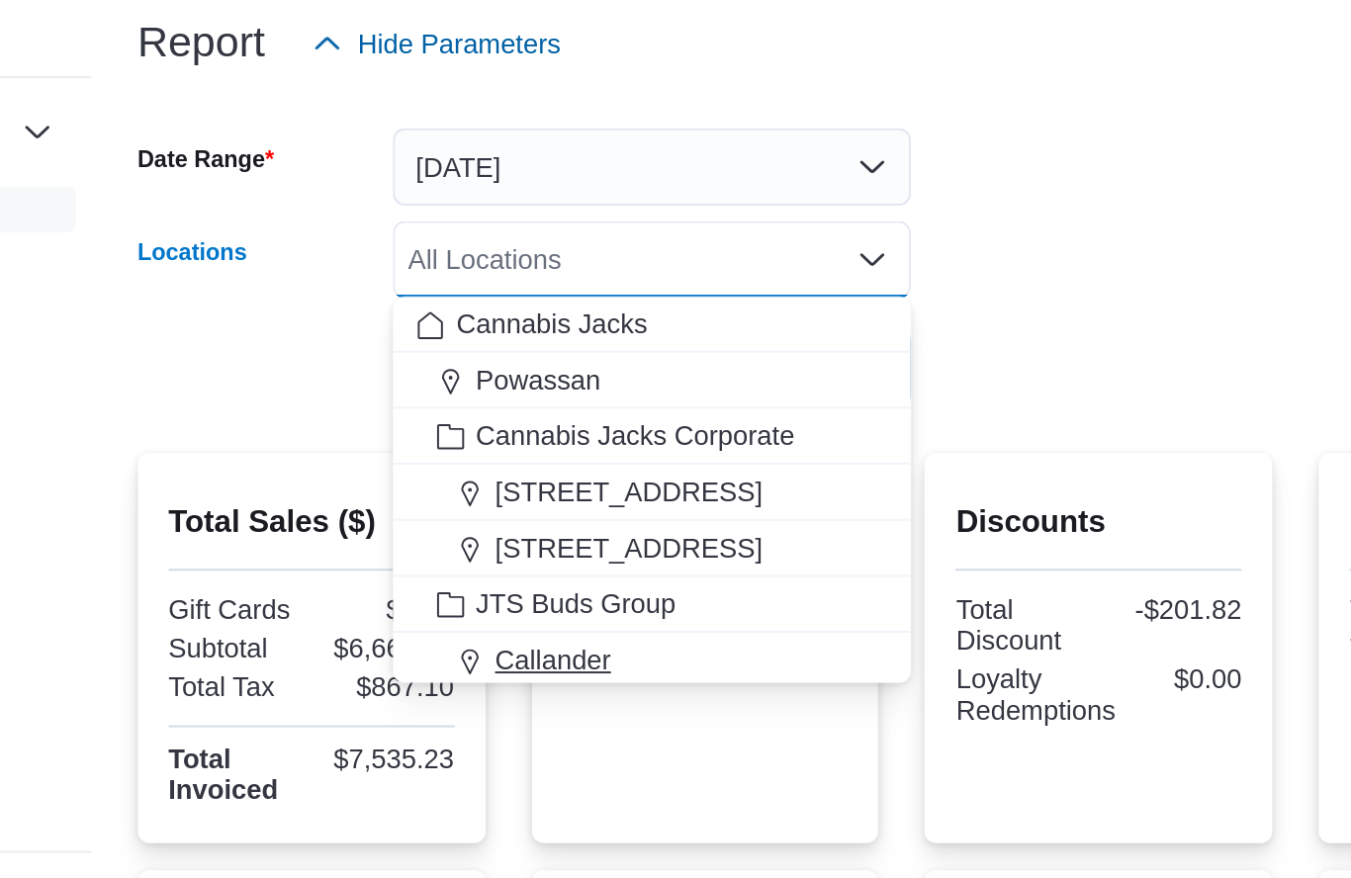
click at [736, 507] on span "Callander" at bounding box center [765, 517] width 59 height 20
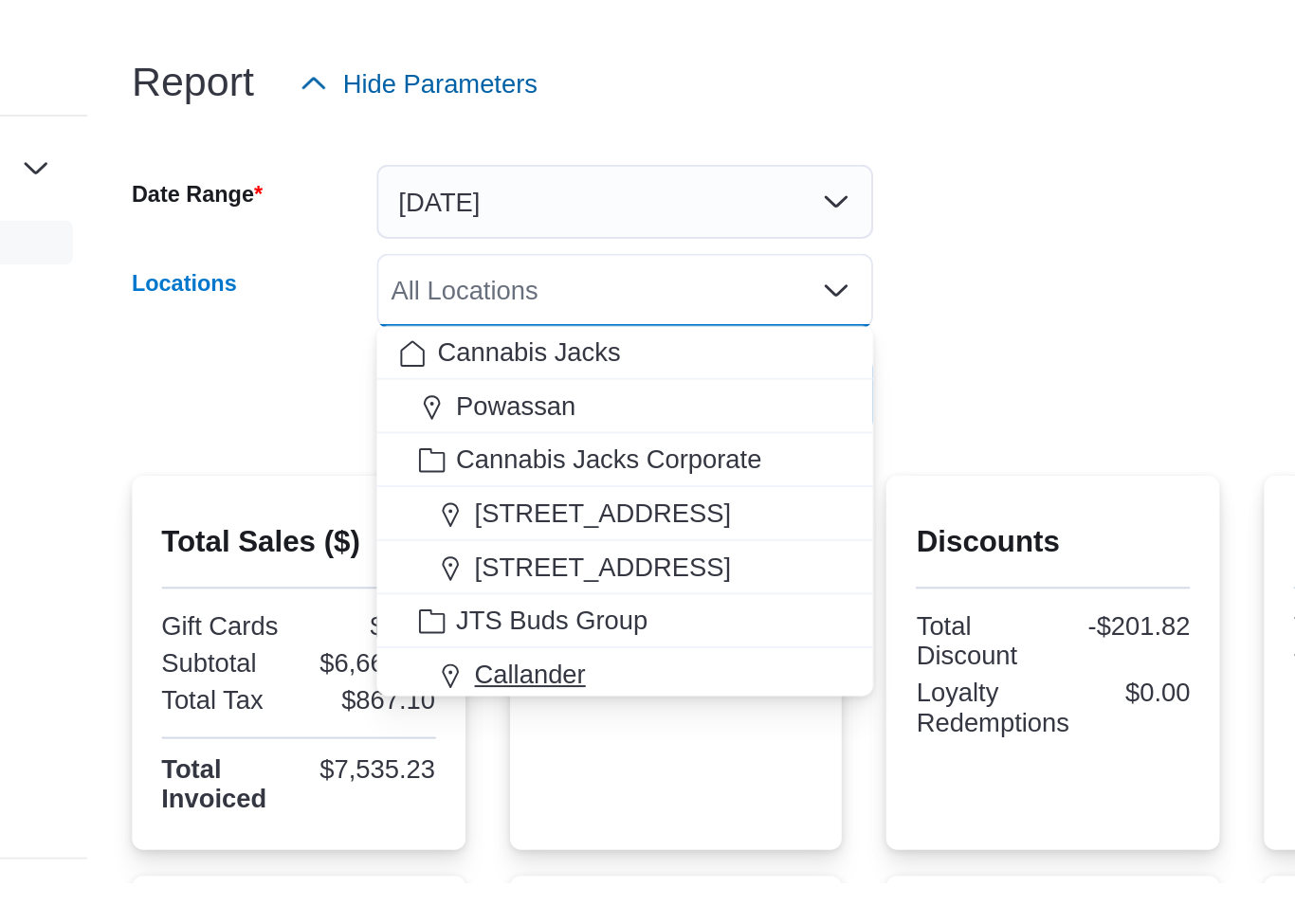
scroll to position [3, 0]
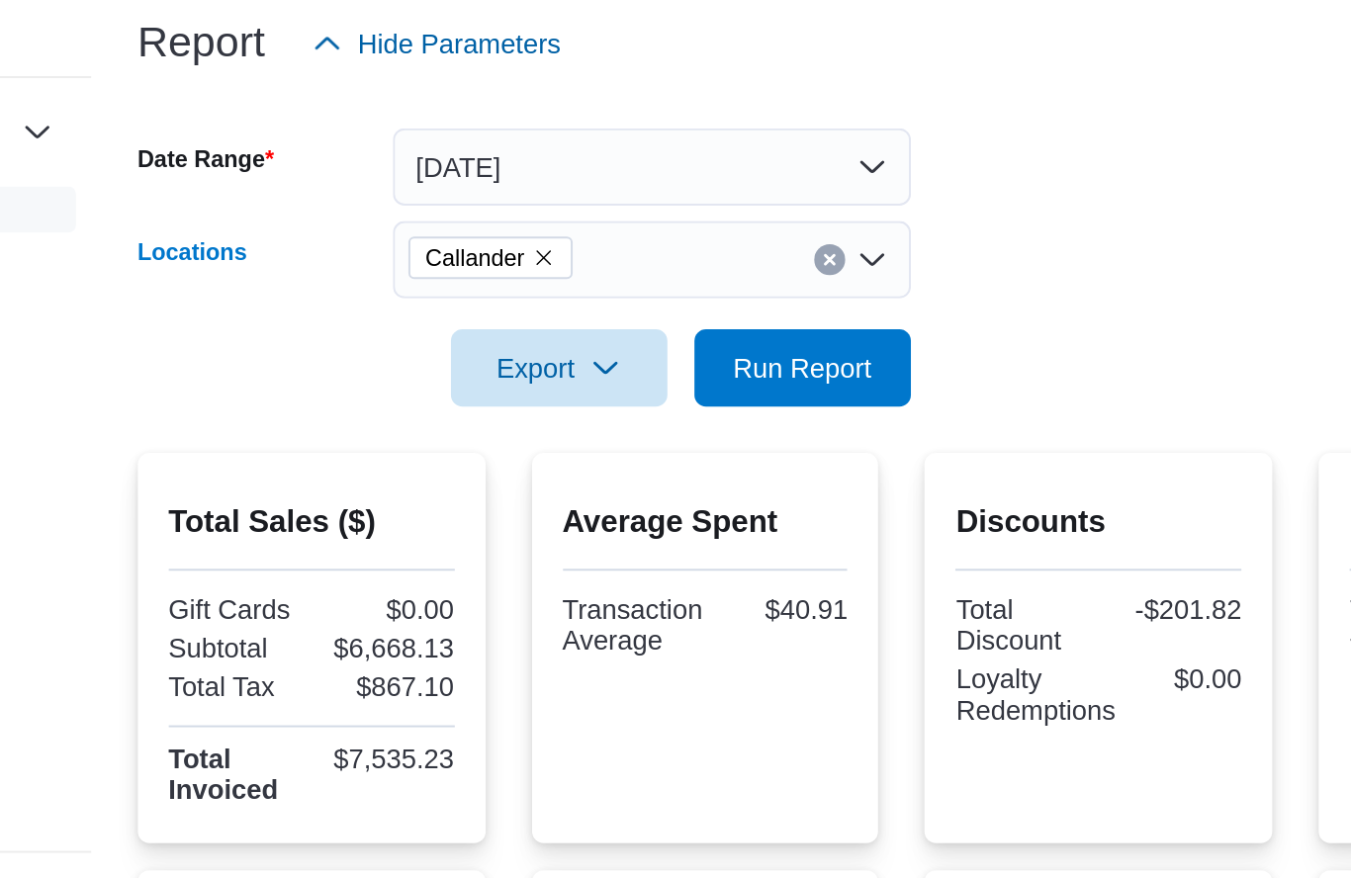
click at [569, 221] on form "Date Range [DATE] Locations Callander Combo box. Selected. Callander. Press Bac…" at bounding box center [944, 304] width 782 height 166
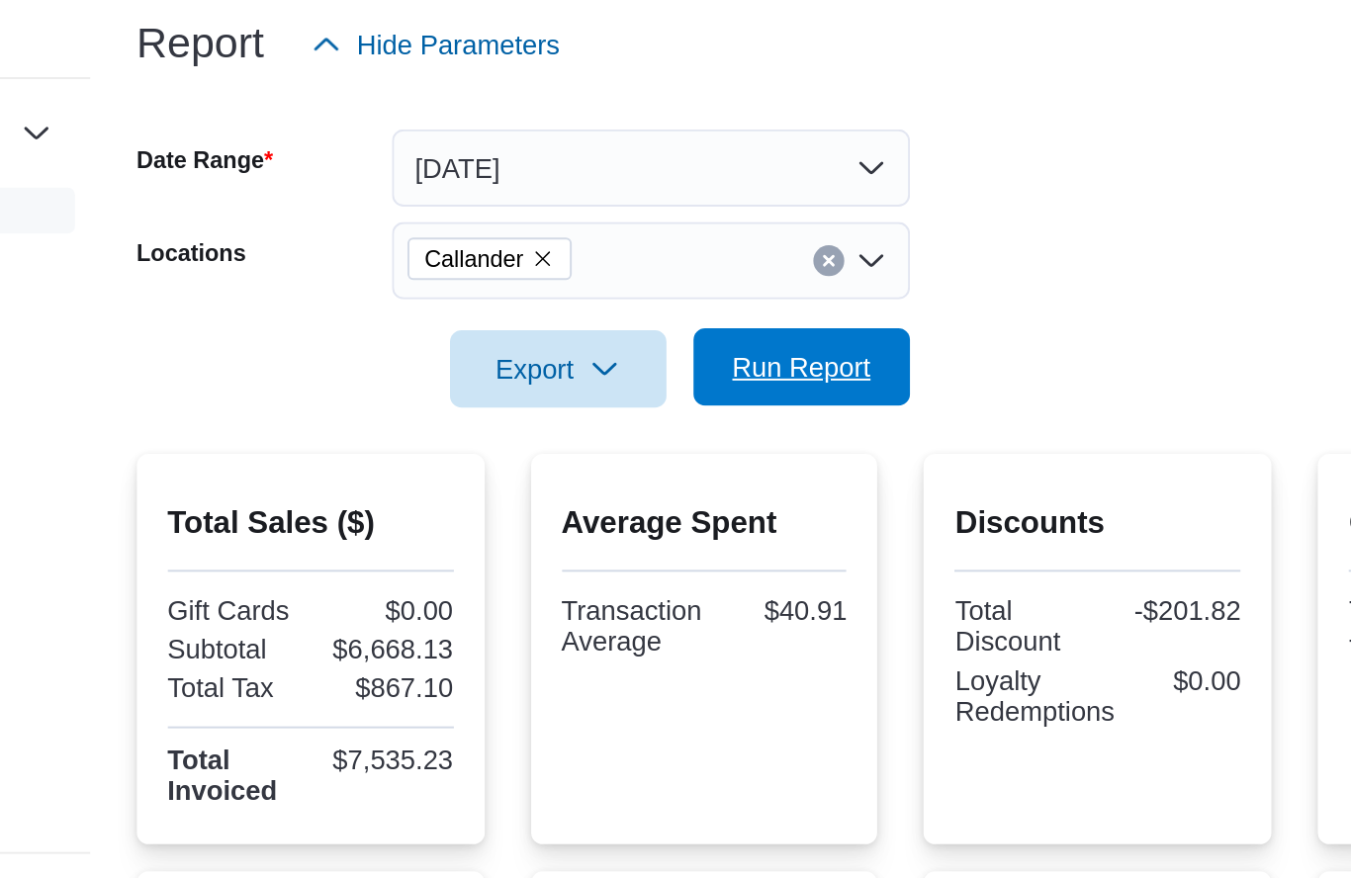
click at [857, 357] on span "Run Report" at bounding box center [892, 367] width 71 height 20
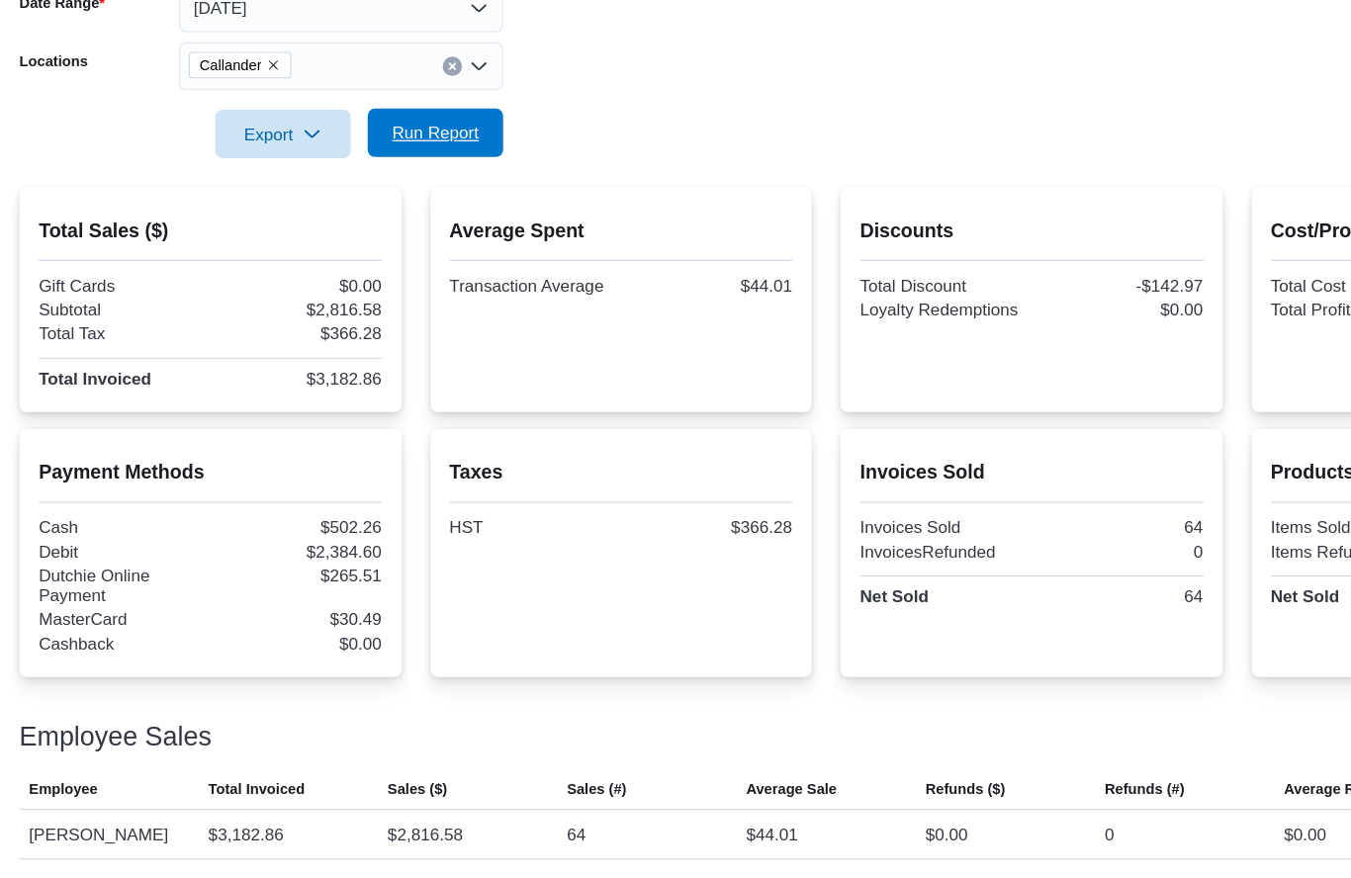
scroll to position [202, 0]
